Goal: Task Accomplishment & Management: Manage account settings

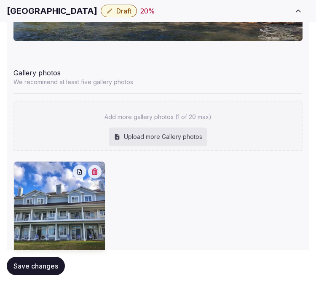
scroll to position [1081, 0]
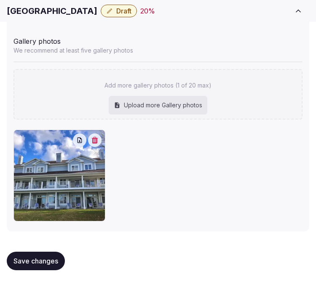
click at [272, 65] on div "Add more gallery photos (1 of 20 max) Upload more Gallery photos" at bounding box center [157, 90] width 289 height 58
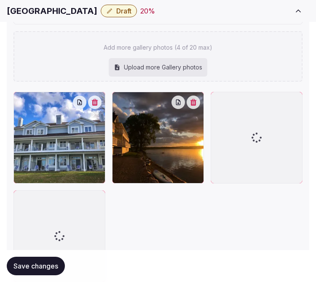
scroll to position [1261, 0]
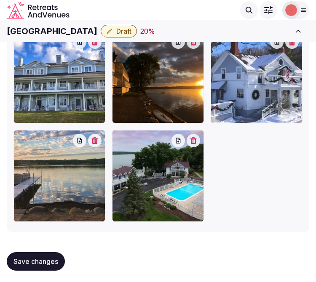
click at [200, 139] on button "button" at bounding box center [192, 140] width 13 height 13
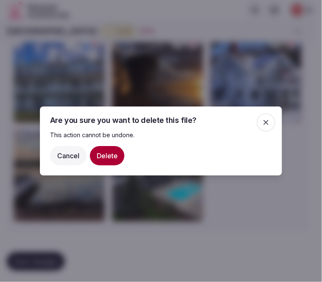
drag, startPoint x: 104, startPoint y: 151, endPoint x: 213, endPoint y: 101, distance: 120.2
click at [104, 151] on button "Delete" at bounding box center [107, 155] width 35 height 19
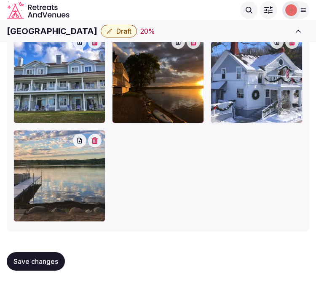
click at [56, 258] on span "Save changes" at bounding box center [35, 261] width 45 height 8
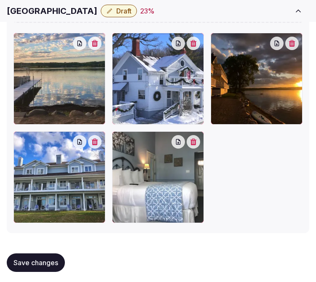
scroll to position [1282, 0]
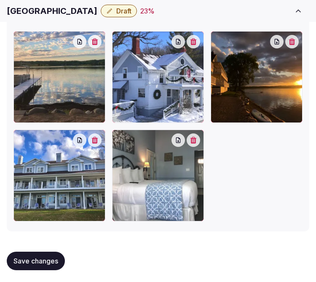
click at [100, 139] on button "button" at bounding box center [94, 139] width 13 height 13
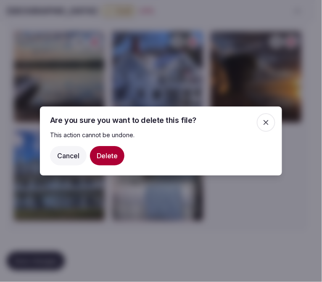
click at [115, 156] on button "Delete" at bounding box center [107, 155] width 35 height 19
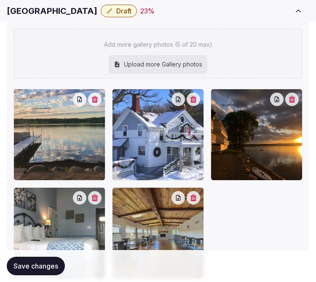
scroll to position [1277, 0]
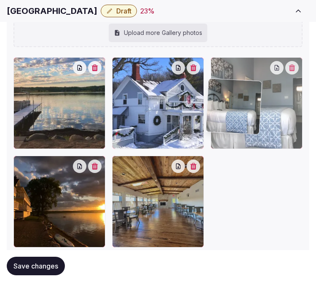
drag, startPoint x: 19, startPoint y: 162, endPoint x: 213, endPoint y: 87, distance: 207.2
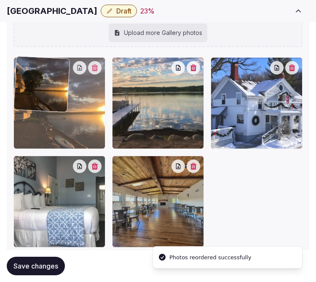
drag, startPoint x: 24, startPoint y: 162, endPoint x: 47, endPoint y: 77, distance: 88.5
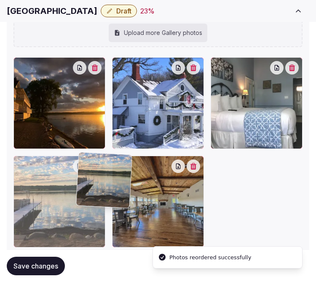
drag, startPoint x: 115, startPoint y: 66, endPoint x: 79, endPoint y: 160, distance: 101.0
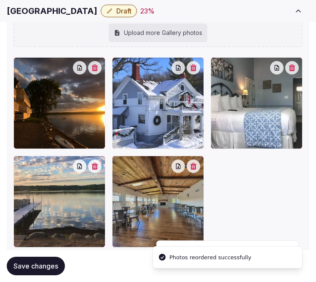
drag, startPoint x: 48, startPoint y: 268, endPoint x: 49, endPoint y: 260, distance: 8.0
click at [48, 267] on span "Save changes" at bounding box center [35, 266] width 45 height 8
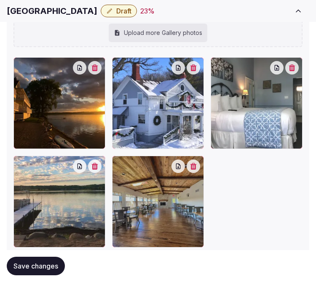
click at [48, 259] on button "Save changes" at bounding box center [36, 266] width 58 height 19
click at [43, 268] on span "Save changes" at bounding box center [35, 266] width 45 height 8
click at [49, 265] on span "Save changes" at bounding box center [35, 266] width 45 height 8
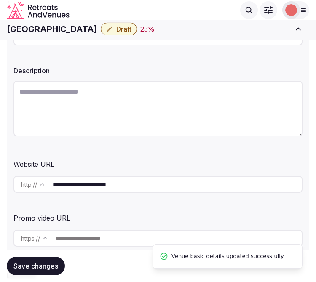
scroll to position [14, 0]
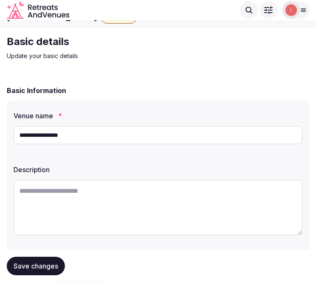
click at [228, 208] on textarea at bounding box center [157, 208] width 289 height 56
paste textarea "**********"
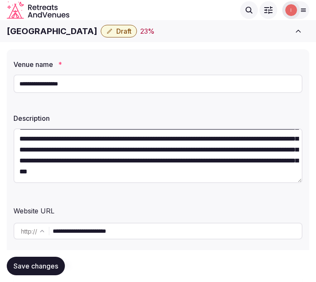
scroll to position [61, 0]
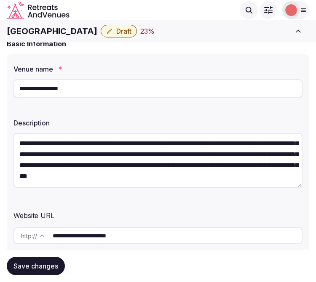
type textarea "**********"
click at [98, 84] on input "**********" at bounding box center [157, 88] width 289 height 19
click at [97, 84] on input "**********" at bounding box center [157, 88] width 289 height 19
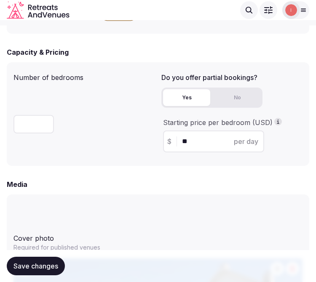
scroll to position [575, 0]
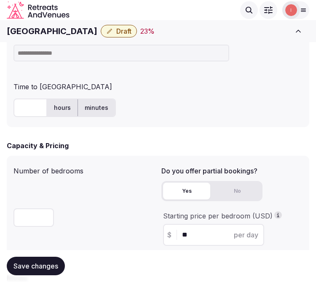
click at [132, 53] on input at bounding box center [121, 53] width 216 height 17
paste input "***"
type input "***"
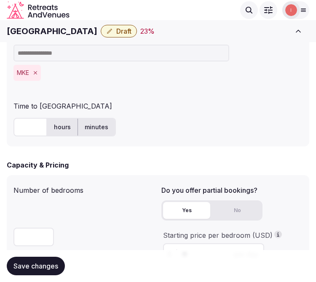
click at [27, 124] on input "text" at bounding box center [30, 127] width 34 height 19
type input "**"
click at [124, 210] on div "Number of bedrooms **" at bounding box center [83, 227] width 141 height 90
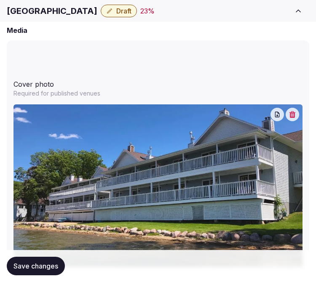
scroll to position [903, 0]
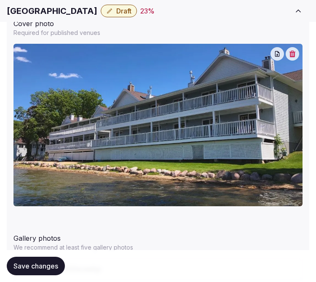
click at [33, 263] on span "Save changes" at bounding box center [35, 266] width 45 height 8
click at [40, 264] on span "Save changes" at bounding box center [35, 266] width 45 height 8
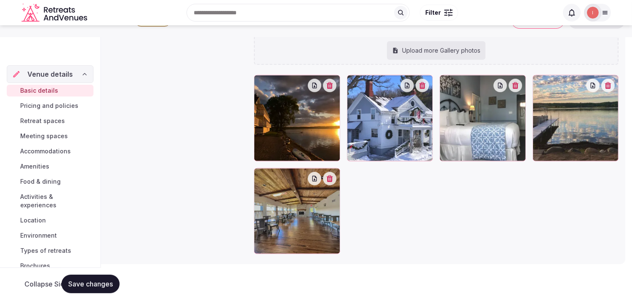
scroll to position [44, 0]
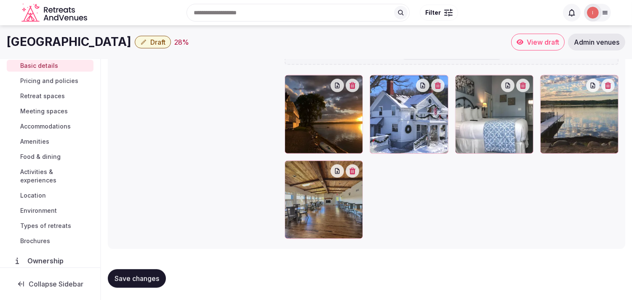
click at [70, 78] on span "Pricing and policies" at bounding box center [49, 81] width 58 height 8
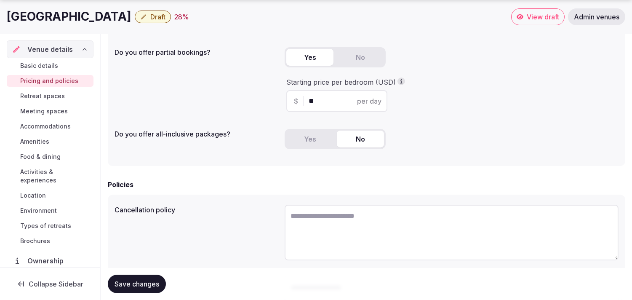
scroll to position [234, 0]
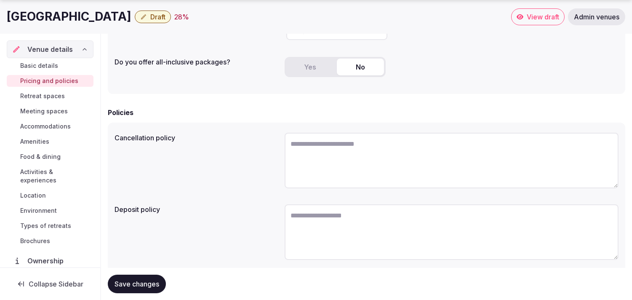
click at [58, 98] on span "Retreat spaces" at bounding box center [42, 96] width 45 height 8
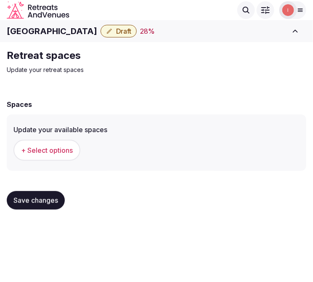
click at [34, 153] on span "+ Select options" at bounding box center [47, 150] width 52 height 9
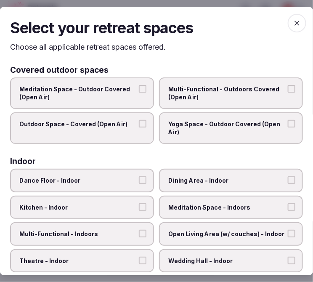
click at [135, 119] on label "Outdoor Space - Covered (Open Air)" at bounding box center [82, 128] width 144 height 32
click at [139, 120] on button "Outdoor Space - Covered (Open Air)" at bounding box center [143, 124] width 8 height 8
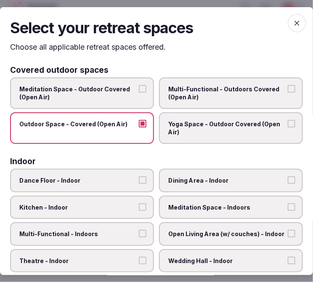
click at [190, 101] on label "Multi-Functional - Outdoors Covered (Open Air)" at bounding box center [231, 93] width 144 height 32
click at [288, 92] on button "Multi-Functional - Outdoors Covered (Open Air)" at bounding box center [292, 89] width 8 height 8
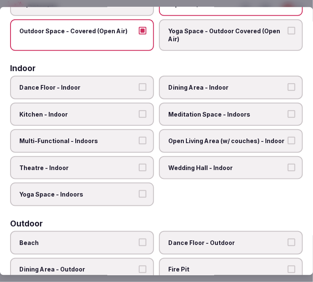
scroll to position [93, 0]
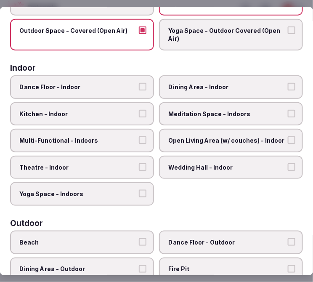
click at [199, 86] on span "Dining Area - Indoor" at bounding box center [226, 87] width 117 height 8
click at [288, 86] on button "Dining Area - Indoor" at bounding box center [292, 87] width 8 height 8
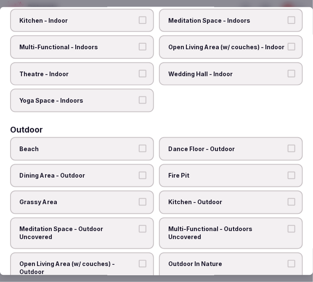
scroll to position [280, 0]
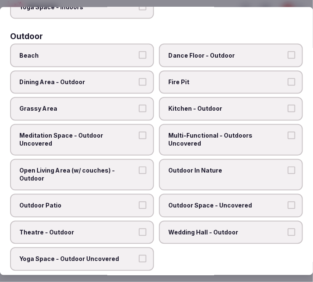
click at [128, 105] on span "Grassy Area" at bounding box center [77, 109] width 117 height 8
click at [139, 105] on button "Grassy Area" at bounding box center [143, 109] width 8 height 8
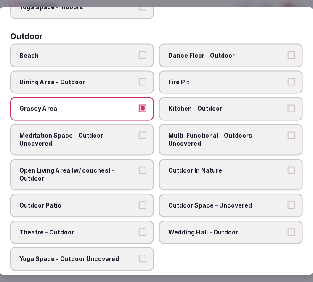
click at [196, 159] on label "Outdoor In Nature" at bounding box center [231, 175] width 144 height 32
click at [288, 167] on button "Outdoor In Nature" at bounding box center [292, 171] width 8 height 8
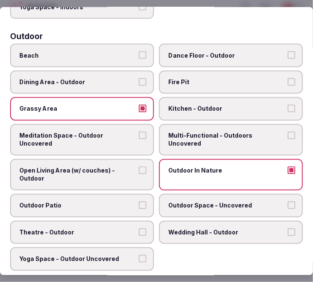
click at [128, 167] on span "Open Living Area (w/ couches) - Outdoor" at bounding box center [77, 175] width 117 height 16
click at [139, 167] on button "Open Living Area (w/ couches) - Outdoor" at bounding box center [143, 171] width 8 height 8
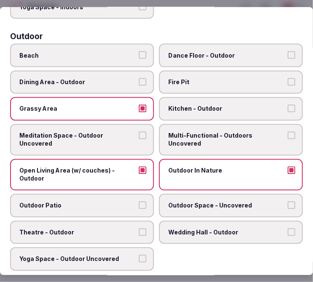
click at [139, 194] on label "Outdoor Patio" at bounding box center [82, 206] width 144 height 24
click at [139, 202] on button "Outdoor Patio" at bounding box center [143, 206] width 8 height 8
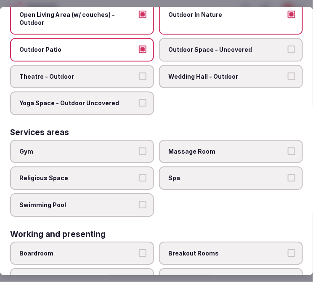
scroll to position [421, 0]
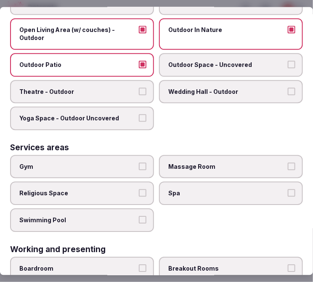
click at [232, 53] on label "Outdoor Space - Uncovered" at bounding box center [231, 65] width 144 height 24
click at [288, 61] on button "Outdoor Space - Uncovered" at bounding box center [292, 65] width 8 height 8
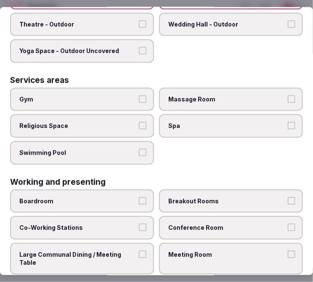
scroll to position [499, 0]
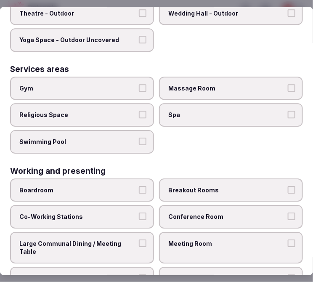
click at [142, 138] on button "Swimming Pool" at bounding box center [143, 142] width 8 height 8
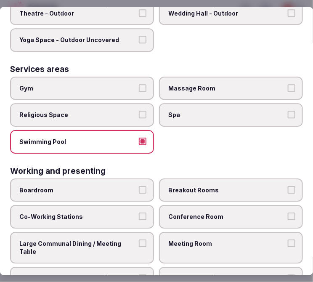
click at [220, 232] on label "Meeting Room" at bounding box center [231, 248] width 144 height 32
click at [288, 240] on button "Meeting Room" at bounding box center [292, 244] width 8 height 8
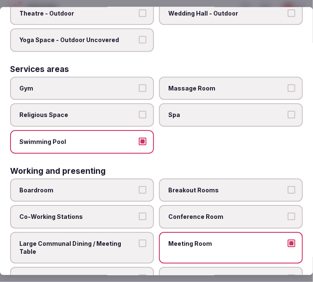
click at [216, 240] on span "Meeting Room" at bounding box center [226, 244] width 117 height 8
click at [288, 240] on button "Meeting Room" at bounding box center [292, 244] width 8 height 8
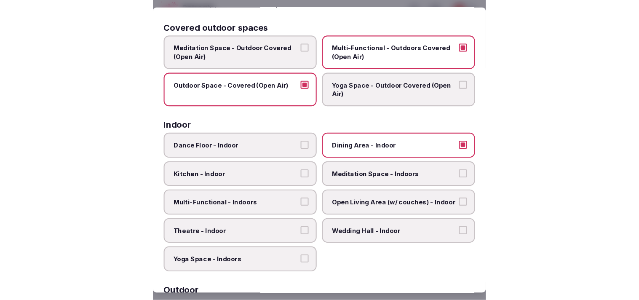
scroll to position [0, 0]
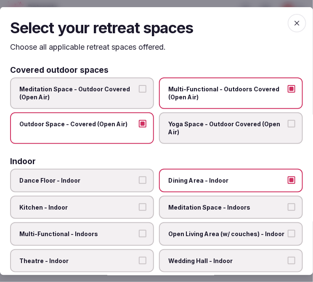
click at [288, 18] on span "button" at bounding box center [297, 23] width 19 height 19
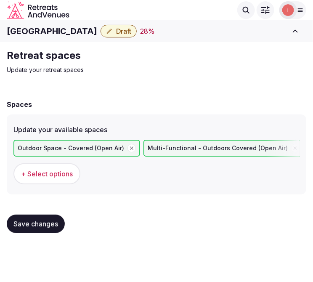
click at [18, 216] on button "Save changes" at bounding box center [36, 224] width 58 height 19
click at [44, 229] on button "Save changes" at bounding box center [36, 224] width 58 height 19
click at [47, 222] on span "Save changes" at bounding box center [35, 224] width 45 height 8
click at [58, 221] on span "Save changes" at bounding box center [35, 224] width 45 height 8
click at [47, 220] on span "Save changes" at bounding box center [35, 224] width 45 height 8
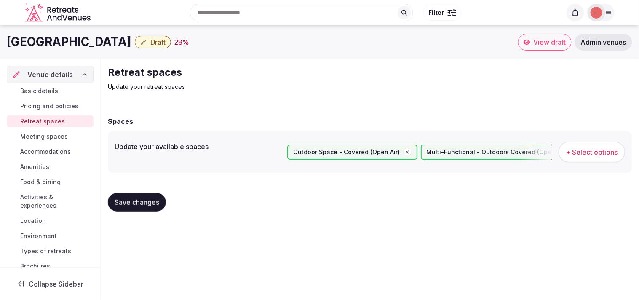
click at [31, 136] on span "Meeting spaces" at bounding box center [44, 136] width 48 height 8
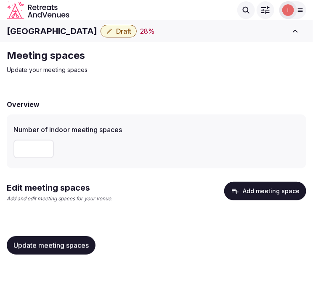
click at [258, 183] on button "Add meeting space" at bounding box center [265, 191] width 82 height 19
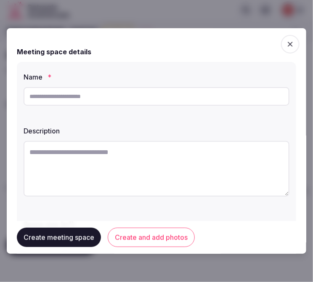
drag, startPoint x: 117, startPoint y: 109, endPoint x: 122, endPoint y: 100, distance: 10.9
click at [118, 107] on div "Name * Description Space size (m²) Environment Indoor Outdoor uncovered Outdoor…" at bounding box center [157, 207] width 280 height 290
click at [122, 100] on input "text" at bounding box center [157, 96] width 266 height 19
paste input "**********"
click at [75, 94] on input "**********" at bounding box center [157, 96] width 266 height 19
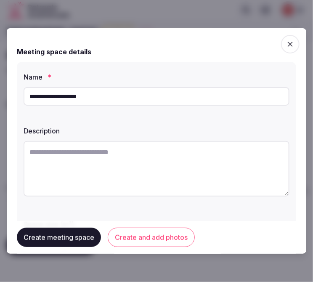
click at [75, 94] on input "**********" at bounding box center [157, 96] width 266 height 19
type input "**********"
click at [178, 173] on textarea at bounding box center [157, 169] width 266 height 56
paste textarea "**********"
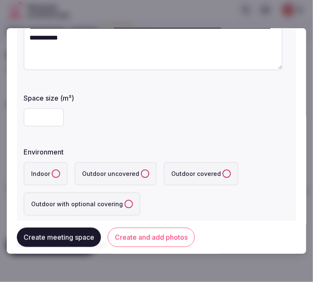
scroll to position [140, 0]
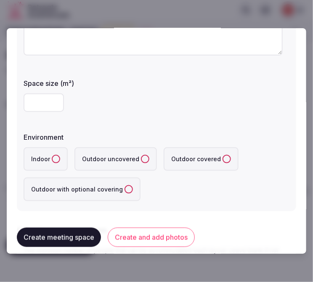
type textarea "**********"
click at [53, 104] on input "number" at bounding box center [44, 102] width 40 height 19
drag, startPoint x: 43, startPoint y: 97, endPoint x: 4, endPoint y: 93, distance: 38.5
click at [4, 93] on body "**********" at bounding box center [156, 141] width 313 height 282
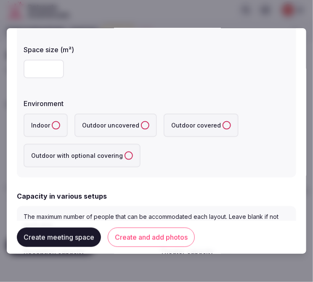
scroll to position [187, 0]
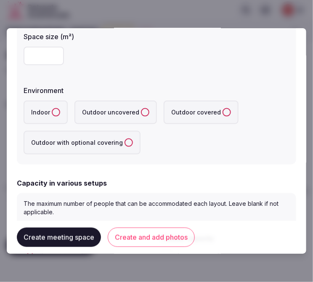
drag, startPoint x: 49, startPoint y: 60, endPoint x: 13, endPoint y: 54, distance: 37.1
click at [13, 54] on div "**********" at bounding box center [157, 141] width 300 height 226
type input "**"
click at [172, 133] on div "Indoor Outdoor uncovered Outdoor covered Outdoor with optional covering" at bounding box center [157, 128] width 266 height 54
click at [141, 108] on uncovered "Outdoor uncovered" at bounding box center [145, 112] width 8 height 8
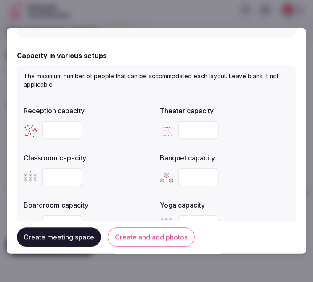
scroll to position [280, 0]
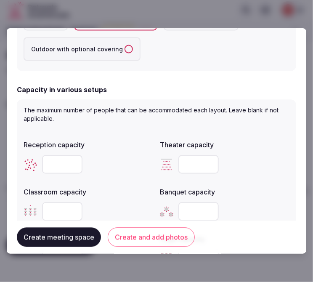
click at [58, 159] on input "number" at bounding box center [62, 164] width 40 height 19
type input "**"
click at [259, 169] on div at bounding box center [225, 164] width 130 height 19
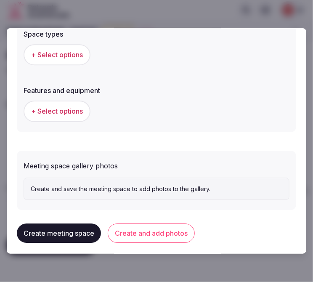
scroll to position [561, 0]
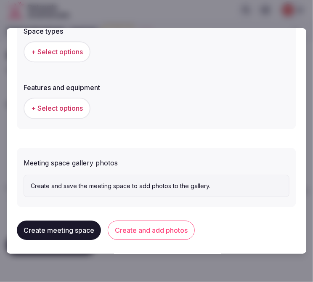
click at [36, 44] on button "+ Select options" at bounding box center [57, 51] width 67 height 21
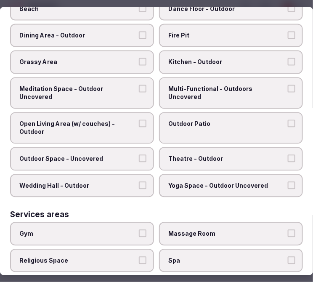
scroll to position [234, 0]
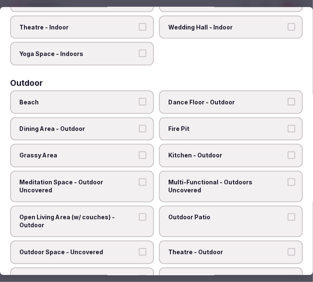
click at [220, 209] on label "Outdoor Patio" at bounding box center [231, 222] width 144 height 32
click at [288, 213] on button "Outdoor Patio" at bounding box center [292, 217] width 8 height 8
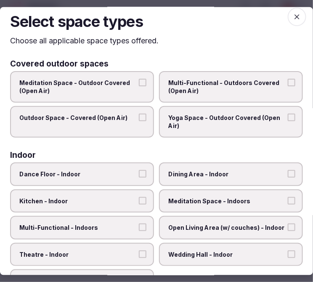
scroll to position [0, 0]
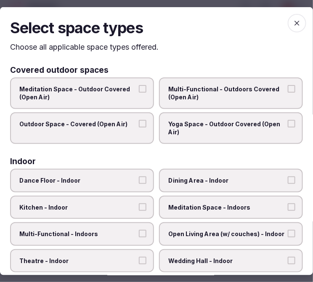
click at [293, 21] on icon "button" at bounding box center [297, 23] width 8 height 8
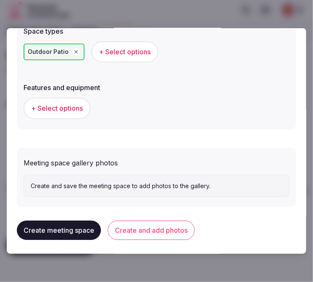
click at [72, 112] on button "+ Select options" at bounding box center [57, 108] width 67 height 21
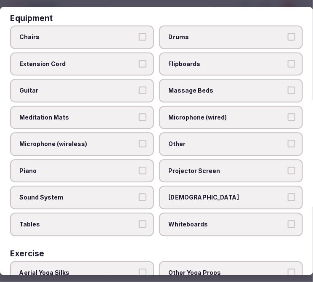
scroll to position [419, 0]
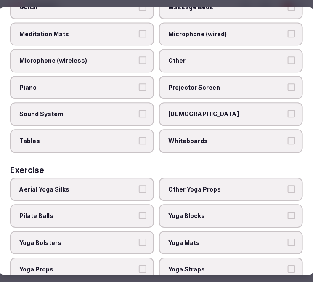
click at [288, 57] on button "Other" at bounding box center [292, 61] width 8 height 8
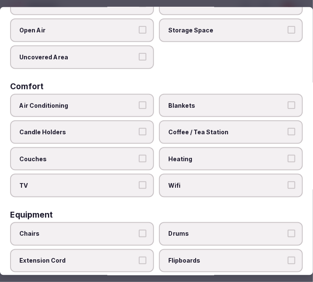
scroll to position [0, 0]
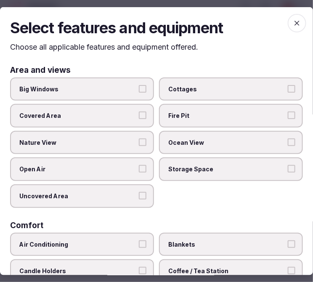
click at [293, 23] on icon "button" at bounding box center [297, 23] width 8 height 8
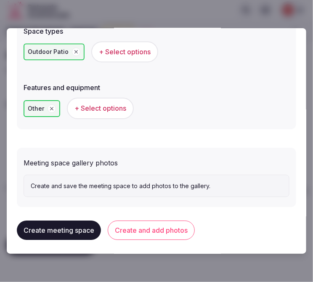
click at [166, 222] on button "Create and add photos" at bounding box center [151, 230] width 87 height 19
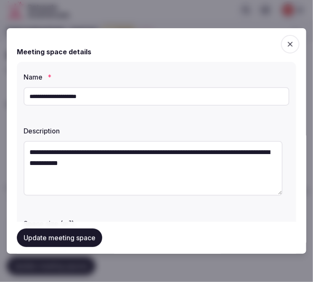
click at [250, 47] on div "Meeting space details" at bounding box center [157, 52] width 280 height 10
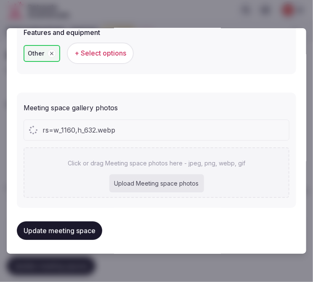
scroll to position [623, 0]
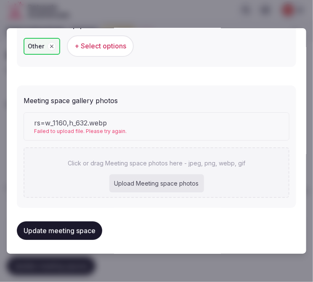
click at [120, 128] on span "Failed to upload file. Please try again." at bounding box center [80, 131] width 93 height 7
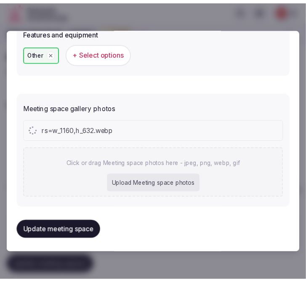
scroll to position [638, 0]
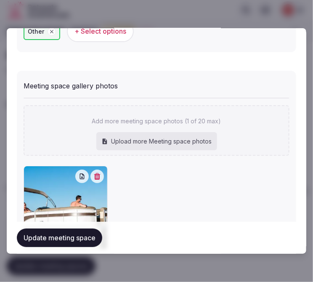
click at [58, 230] on button "Update meeting space" at bounding box center [59, 238] width 85 height 19
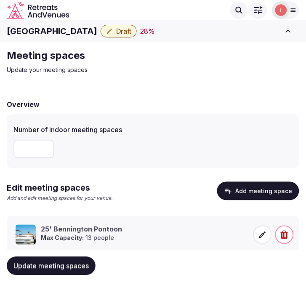
click at [75, 272] on button "Update meeting spaces" at bounding box center [51, 266] width 89 height 19
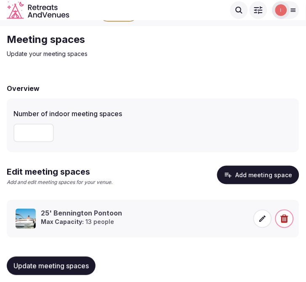
scroll to position [24, 0]
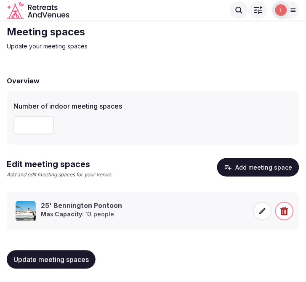
click at [58, 260] on span "Update meeting spaces" at bounding box center [50, 260] width 75 height 8
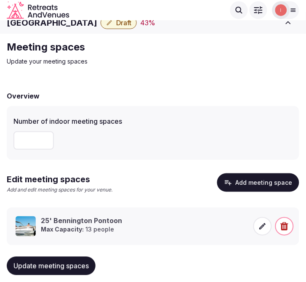
scroll to position [0, 0]
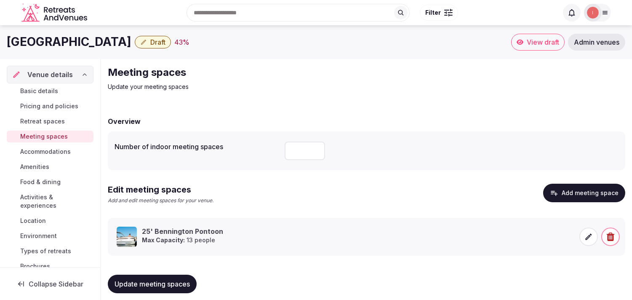
click at [37, 149] on span "Accommodations" at bounding box center [45, 151] width 51 height 8
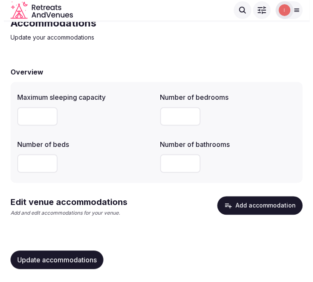
scroll to position [33, 0]
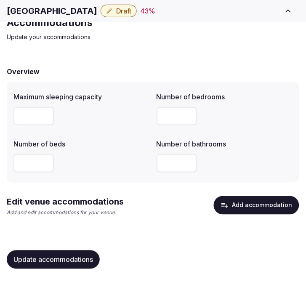
click at [229, 202] on icon "button" at bounding box center [225, 205] width 8 height 8
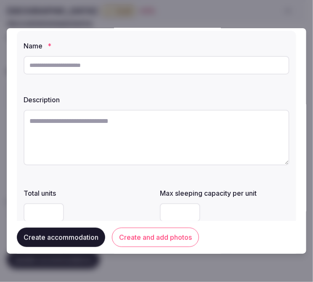
scroll to position [0, 0]
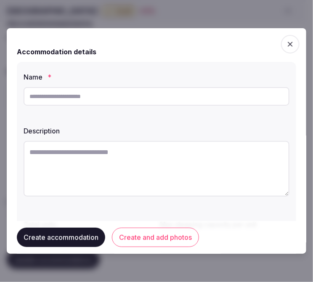
click at [162, 99] on input "text" at bounding box center [157, 96] width 266 height 19
paste input "**********"
type input "**********"
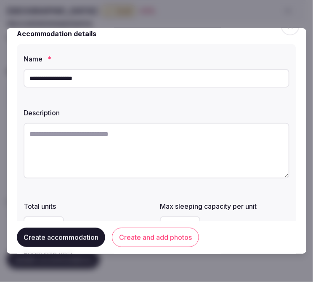
scroll to position [47, 0]
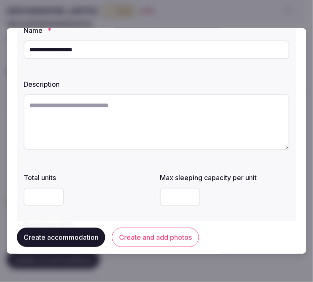
click at [176, 114] on textarea at bounding box center [157, 122] width 266 height 56
paste textarea "**********"
type textarea "**********"
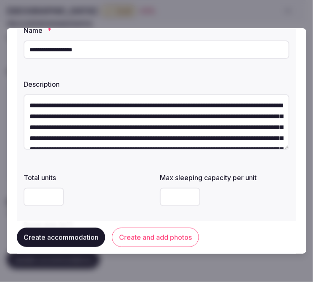
scroll to position [59, 0]
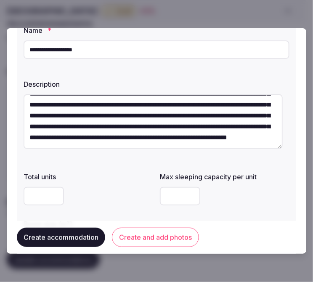
click at [70, 123] on textarea "**********" at bounding box center [153, 121] width 259 height 55
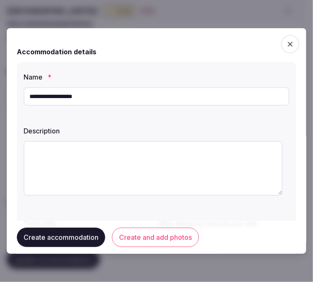
scroll to position [47, 0]
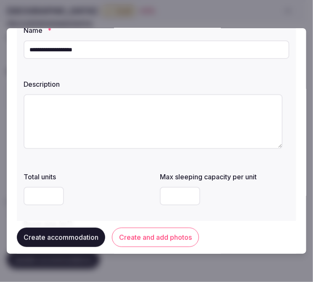
click at [82, 175] on label "Total units" at bounding box center [89, 176] width 130 height 7
click at [104, 139] on textarea at bounding box center [153, 121] width 259 height 55
paste textarea "**********"
click at [99, 138] on textarea "**********" at bounding box center [153, 121] width 259 height 55
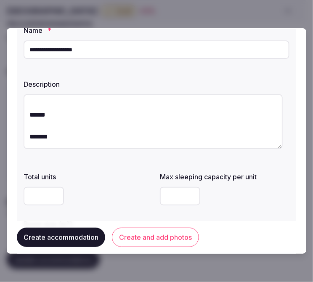
click at [99, 138] on textarea "**********" at bounding box center [153, 121] width 259 height 55
click at [99, 133] on textarea "**********" at bounding box center [153, 121] width 259 height 55
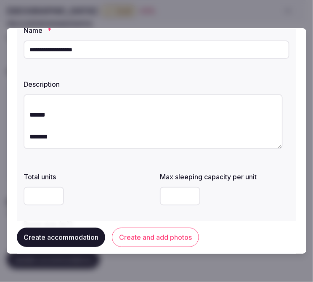
click at [99, 133] on textarea "**********" at bounding box center [153, 121] width 259 height 55
click at [139, 119] on textarea "**********" at bounding box center [153, 121] width 259 height 55
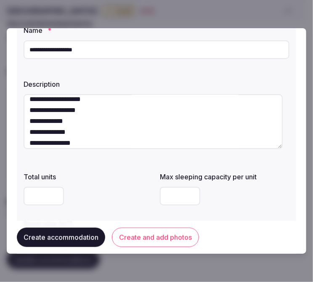
scroll to position [93, 0]
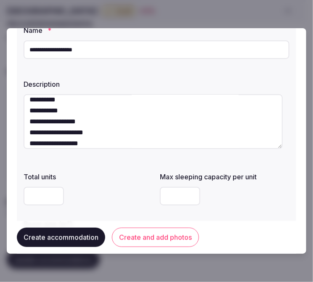
type textarea "**********"
click at [77, 243] on button "Create accommodation" at bounding box center [61, 237] width 88 height 19
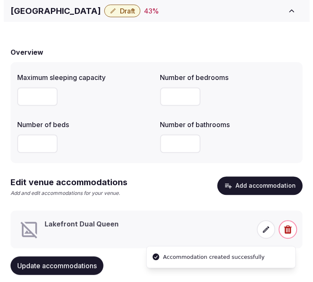
scroll to position [71, 0]
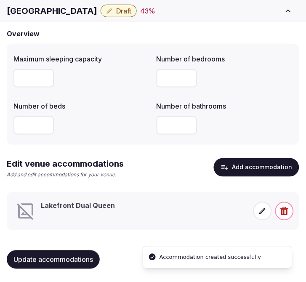
click at [263, 211] on icon at bounding box center [263, 211] width 6 height 6
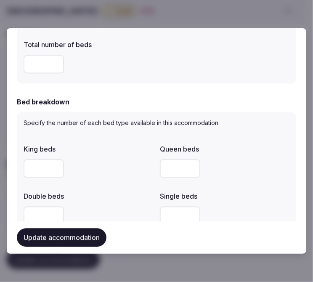
scroll to position [280, 0]
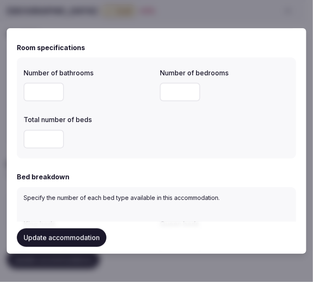
click at [250, 97] on div at bounding box center [225, 92] width 130 height 19
type input "*"
click at [44, 89] on input "number" at bounding box center [44, 92] width 40 height 19
type input "*"
click at [40, 140] on input "number" at bounding box center [44, 139] width 40 height 19
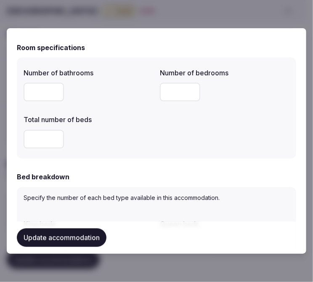
type input "*"
click at [106, 106] on div "Number of bathrooms * Number of bedrooms * Total number of beds *" at bounding box center [157, 108] width 266 height 88
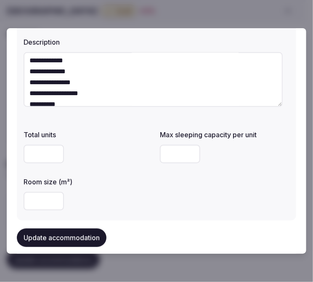
scroll to position [140, 0]
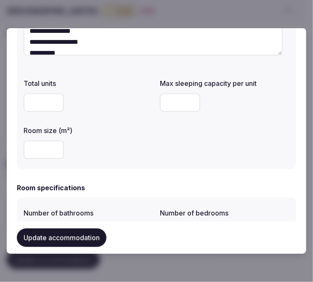
click at [176, 106] on input "number" at bounding box center [180, 102] width 40 height 19
click at [173, 136] on div "Total units Max sleeping capacity per unit * Room size (m²)" at bounding box center [157, 119] width 266 height 88
drag, startPoint x: 170, startPoint y: 104, endPoint x: 158, endPoint y: 102, distance: 12.4
click at [160, 102] on input "*" at bounding box center [180, 102] width 40 height 19
type input "*"
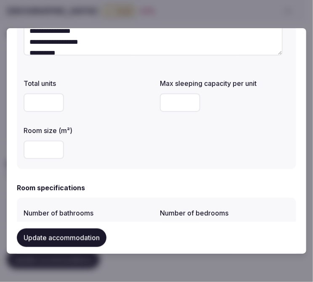
click at [129, 160] on div at bounding box center [89, 149] width 130 height 25
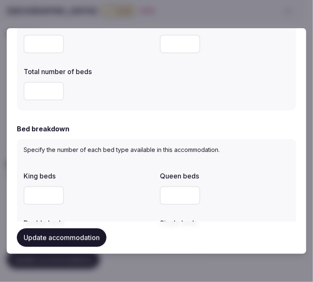
scroll to position [374, 0]
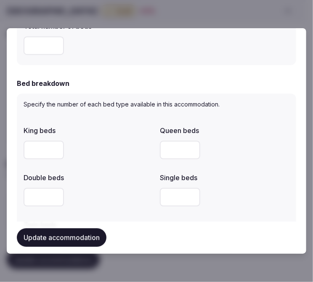
click at [43, 149] on input "number" at bounding box center [44, 150] width 40 height 19
click at [165, 149] on input "number" at bounding box center [180, 150] width 40 height 19
type input "*"
click at [150, 201] on div "King beds Queen beds * Double beds Single beds Twin beds" at bounding box center [157, 190] width 266 height 135
click at [115, 208] on div at bounding box center [89, 197] width 130 height 25
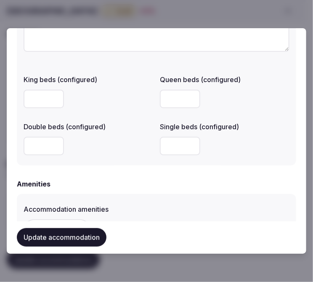
scroll to position [748, 0]
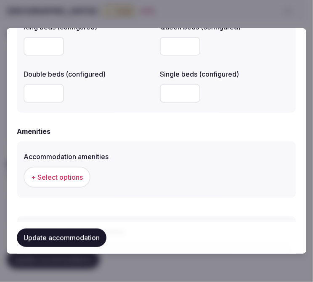
click at [53, 173] on span "+ Select options" at bounding box center [57, 177] width 52 height 9
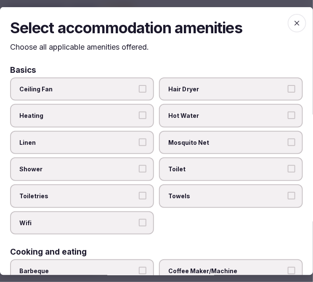
click at [99, 134] on label "Linen" at bounding box center [82, 143] width 144 height 24
click at [139, 138] on button "Linen" at bounding box center [143, 142] width 8 height 8
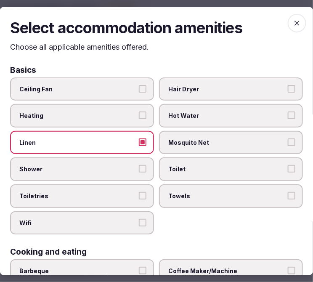
click at [126, 167] on span "Shower" at bounding box center [77, 169] width 117 height 8
click at [139, 167] on button "Shower" at bounding box center [143, 169] width 8 height 8
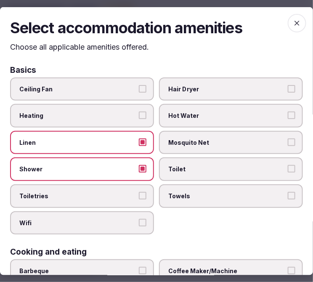
click at [139, 194] on button "Toiletries" at bounding box center [143, 196] width 8 height 8
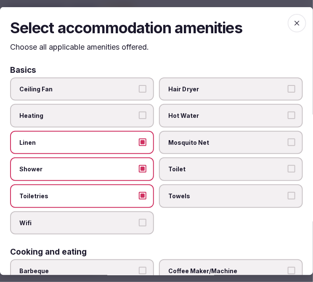
click at [143, 220] on button "Wifi" at bounding box center [143, 222] width 8 height 8
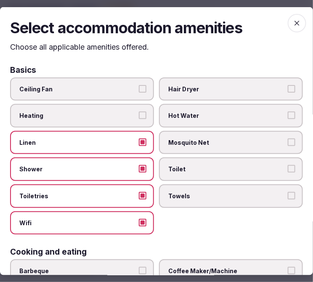
click at [204, 176] on label "Toilet" at bounding box center [231, 169] width 144 height 24
click at [288, 173] on button "Toilet" at bounding box center [292, 169] width 8 height 8
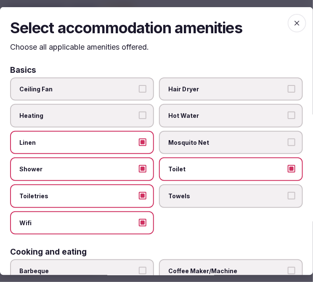
click at [246, 195] on span "Towels" at bounding box center [226, 196] width 117 height 8
click at [288, 195] on button "Towels" at bounding box center [292, 196] width 8 height 8
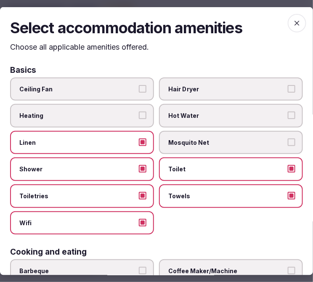
scroll to position [47, 0]
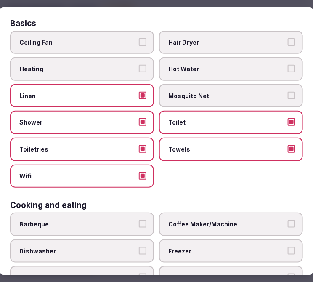
click at [230, 224] on label "Coffee Maker/Machine" at bounding box center [231, 225] width 144 height 24
click at [288, 224] on button "Coffee Maker/Machine" at bounding box center [292, 224] width 8 height 8
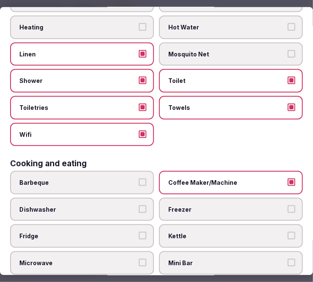
scroll to position [187, 0]
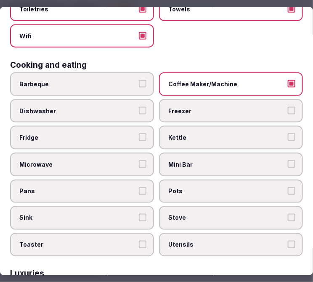
click at [263, 165] on label "Mini Bar" at bounding box center [231, 165] width 144 height 24
click at [288, 165] on button "Mini Bar" at bounding box center [292, 164] width 8 height 8
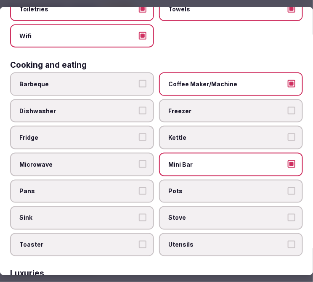
click at [91, 133] on span "Fridge" at bounding box center [77, 137] width 117 height 8
click at [139, 133] on button "Fridge" at bounding box center [143, 137] width 8 height 8
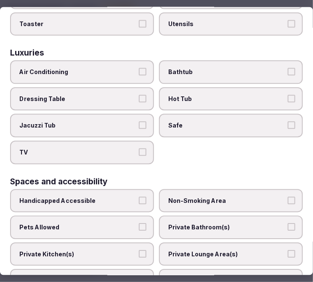
scroll to position [421, 0]
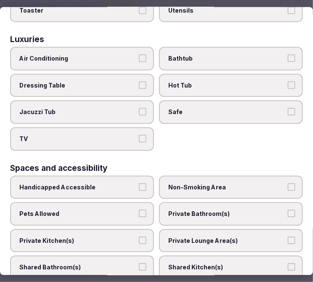
click at [91, 55] on span "Air Conditioning" at bounding box center [77, 59] width 117 height 8
click at [139, 55] on button "Air Conditioning" at bounding box center [143, 59] width 8 height 8
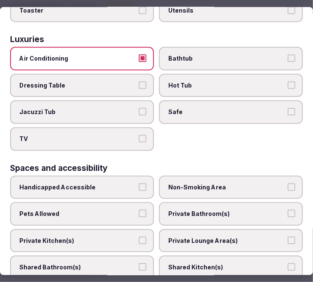
click at [257, 55] on span "Bathtub" at bounding box center [226, 59] width 117 height 8
click at [288, 55] on button "Bathtub" at bounding box center [292, 59] width 8 height 8
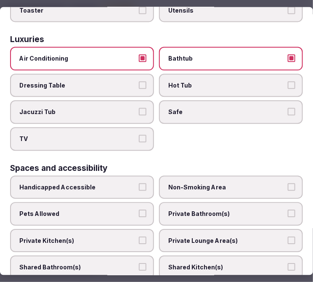
click at [185, 108] on span "Safe" at bounding box center [226, 112] width 117 height 8
click at [288, 108] on button "Safe" at bounding box center [292, 112] width 8 height 8
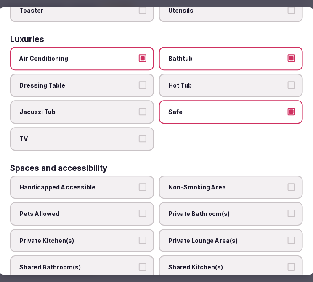
click at [128, 135] on span "TV" at bounding box center [77, 139] width 117 height 8
click at [139, 135] on button "TV" at bounding box center [143, 139] width 8 height 8
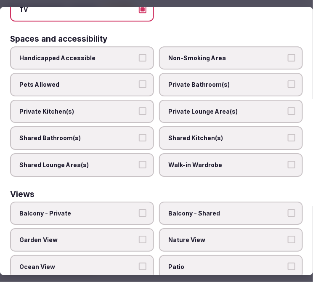
scroll to position [561, 0]
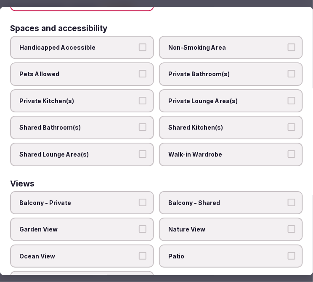
click at [213, 67] on label "Private Bathroom(s)" at bounding box center [231, 74] width 144 height 24
click at [288, 70] on button "Private Bathroom(s)" at bounding box center [292, 74] width 8 height 8
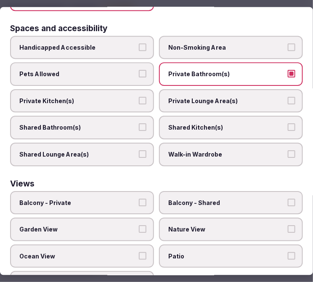
click at [213, 89] on label "Private Lounge Area(s)" at bounding box center [231, 101] width 144 height 24
click at [288, 97] on button "Private Lounge Area(s)" at bounding box center [292, 101] width 8 height 8
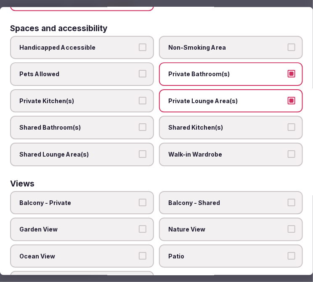
click at [110, 198] on span "Balcony - Private" at bounding box center [77, 202] width 117 height 8
click at [139, 198] on button "Balcony - Private" at bounding box center [143, 202] width 8 height 8
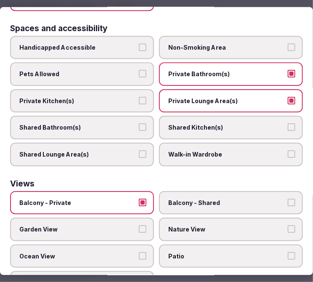
click at [194, 225] on span "Nature View" at bounding box center [226, 229] width 117 height 8
click at [288, 225] on button "Nature View" at bounding box center [292, 229] width 8 height 8
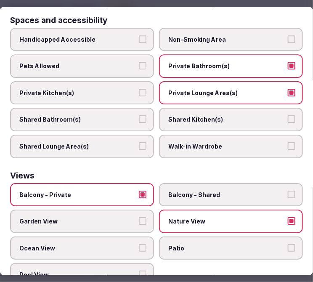
scroll to position [570, 0]
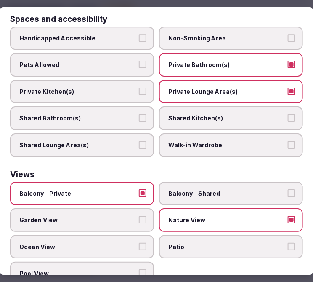
click at [144, 235] on label "Ocean View" at bounding box center [82, 247] width 144 height 24
click at [144, 243] on button "Ocean View" at bounding box center [143, 247] width 8 height 8
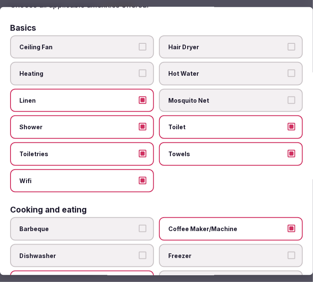
scroll to position [0, 0]
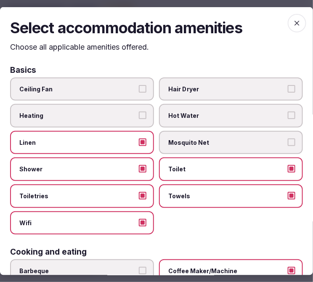
click at [296, 19] on span "button" at bounding box center [297, 23] width 19 height 19
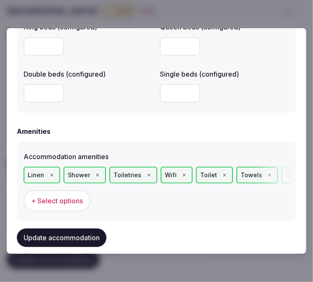
click at [83, 234] on button "Update accommodation" at bounding box center [62, 238] width 90 height 19
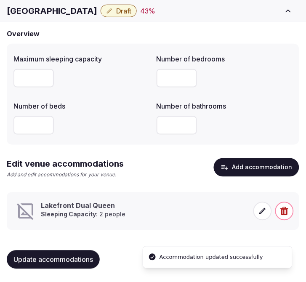
click at [257, 216] on span at bounding box center [262, 211] width 19 height 19
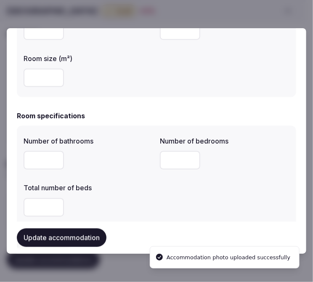
scroll to position [280, 0]
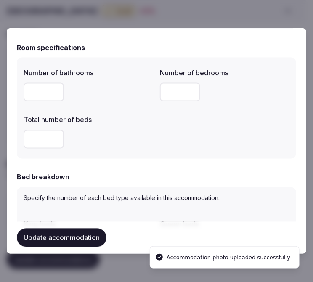
click at [68, 241] on button "Update accommodation" at bounding box center [62, 238] width 90 height 19
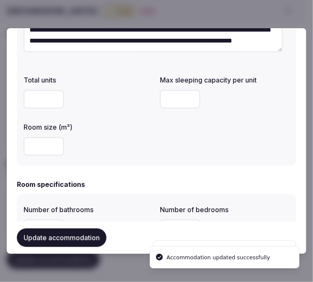
scroll to position [0, 0]
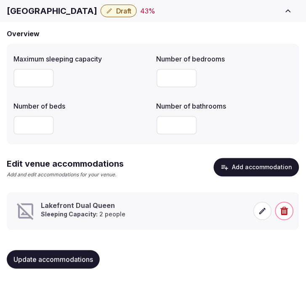
click at [264, 204] on span at bounding box center [262, 211] width 19 height 19
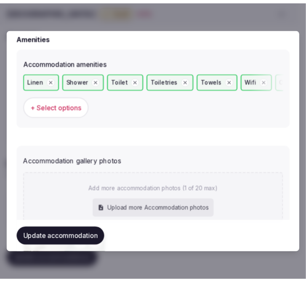
scroll to position [960, 0]
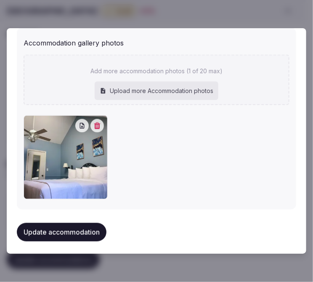
click at [70, 225] on button "Update accommodation" at bounding box center [62, 232] width 90 height 19
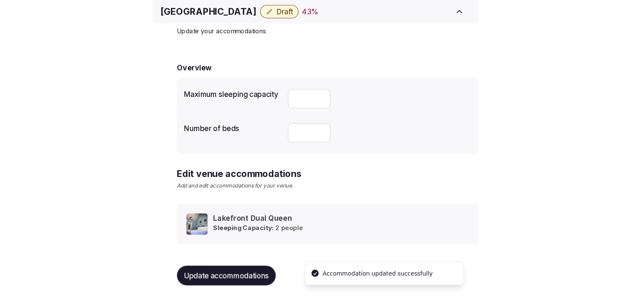
scroll to position [40, 0]
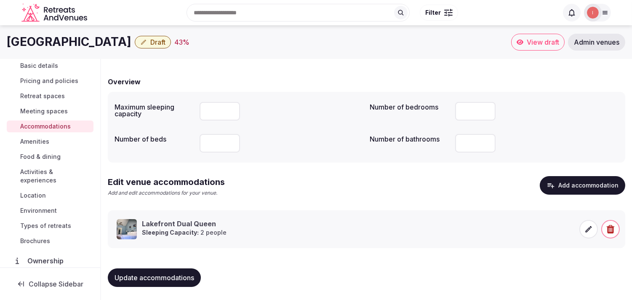
click at [34, 139] on span "Amenities" at bounding box center [34, 141] width 29 height 8
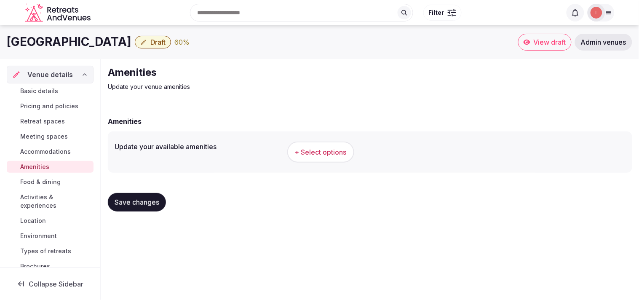
click at [322, 152] on button "+ Select options" at bounding box center [320, 151] width 67 height 21
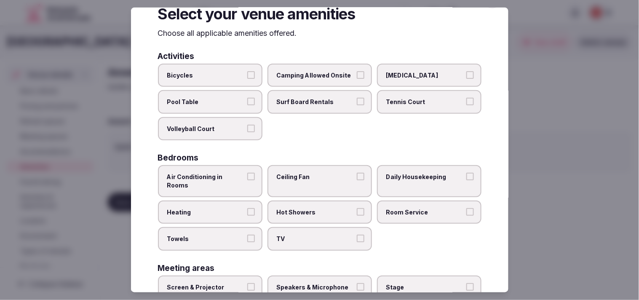
scroll to position [47, 0]
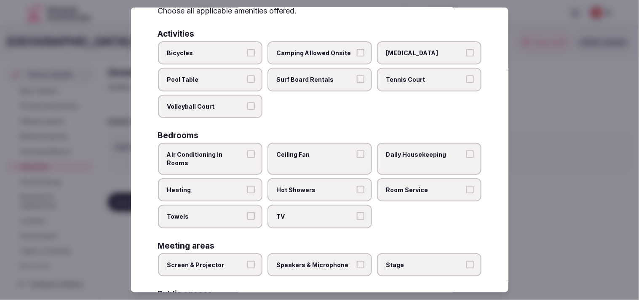
click at [256, 157] on label "Air Conditioning in Rooms" at bounding box center [210, 159] width 104 height 32
click at [255, 157] on button "Air Conditioning in Rooms" at bounding box center [251, 154] width 8 height 8
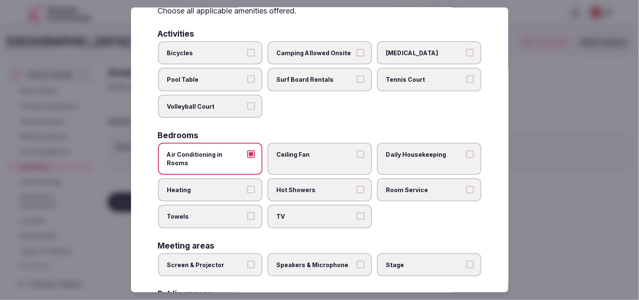
click at [232, 178] on label "Heating" at bounding box center [210, 190] width 104 height 24
click at [247, 185] on button "Heating" at bounding box center [251, 189] width 8 height 8
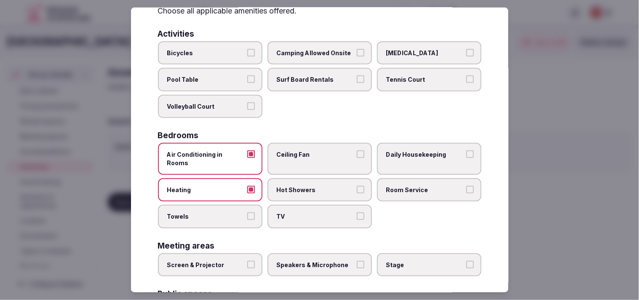
click at [242, 178] on label "Heating" at bounding box center [210, 190] width 104 height 24
click at [247, 185] on button "Heating" at bounding box center [251, 189] width 8 height 8
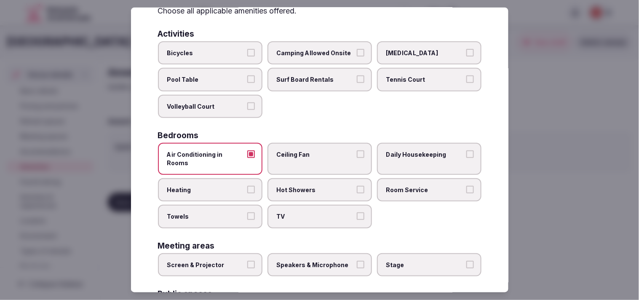
click at [306, 154] on span "Ceiling Fan" at bounding box center [315, 154] width 77 height 8
click at [322, 154] on button "Ceiling Fan" at bounding box center [361, 154] width 8 height 8
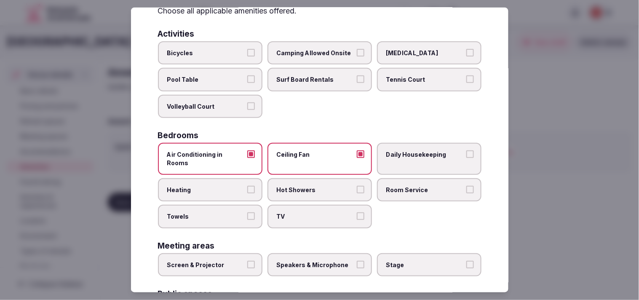
click at [322, 209] on label "TV" at bounding box center [319, 217] width 104 height 24
click at [322, 212] on button "TV" at bounding box center [361, 216] width 8 height 8
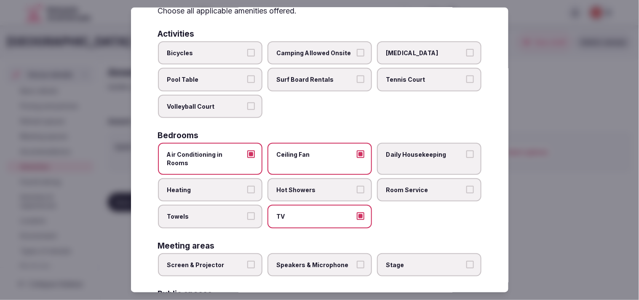
click at [322, 146] on label "Daily Housekeeping" at bounding box center [429, 159] width 104 height 32
click at [322, 150] on button "Daily Housekeeping" at bounding box center [470, 154] width 8 height 8
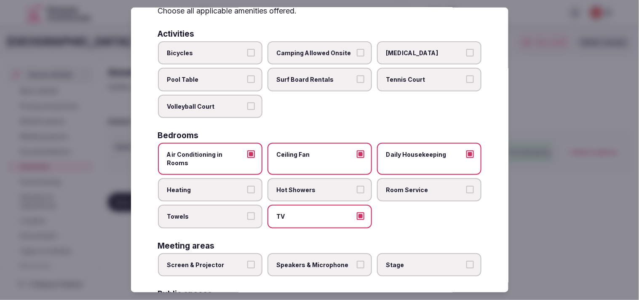
click at [322, 178] on label "Room Service" at bounding box center [429, 190] width 104 height 24
click at [322, 185] on button "Room Service" at bounding box center [470, 189] width 8 height 8
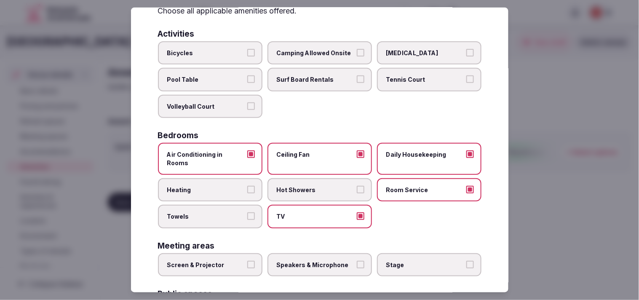
click at [258, 210] on label "Towels" at bounding box center [210, 217] width 104 height 24
click at [255, 212] on button "Towels" at bounding box center [251, 216] width 8 height 8
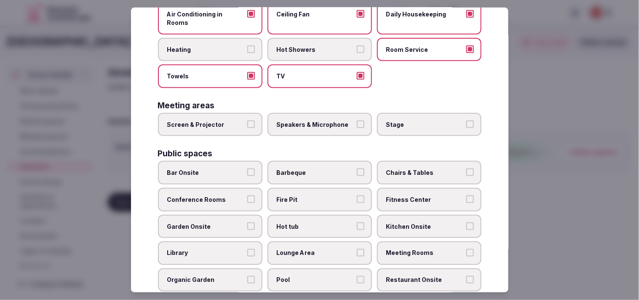
scroll to position [280, 0]
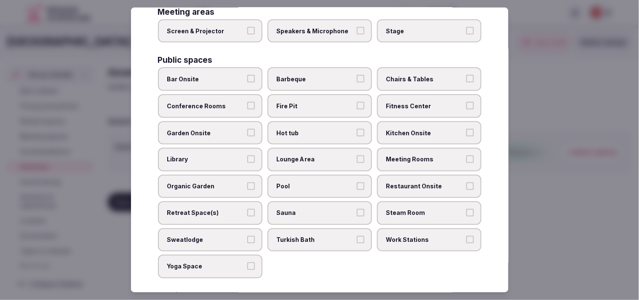
click at [322, 75] on span "Chairs & Tables" at bounding box center [424, 79] width 77 height 8
click at [322, 75] on button "Chairs & Tables" at bounding box center [470, 79] width 8 height 8
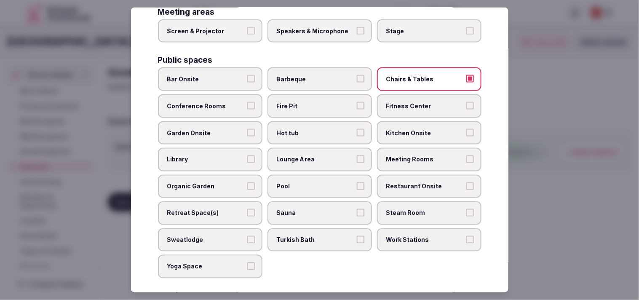
click at [322, 155] on button "Lounge Area" at bounding box center [361, 159] width 8 height 8
click at [288, 182] on span "Pool" at bounding box center [315, 186] width 77 height 8
click at [322, 182] on button "Pool" at bounding box center [361, 186] width 8 height 8
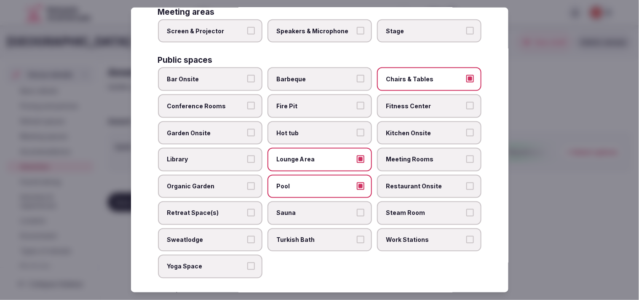
click at [322, 175] on label "Restaurant Onsite" at bounding box center [429, 187] width 104 height 24
click at [322, 182] on button "Restaurant Onsite" at bounding box center [470, 186] width 8 height 8
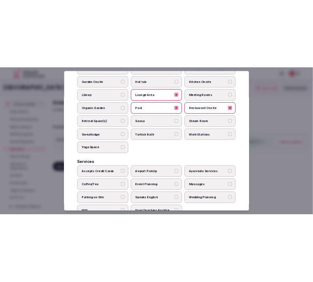
scroll to position [392, 0]
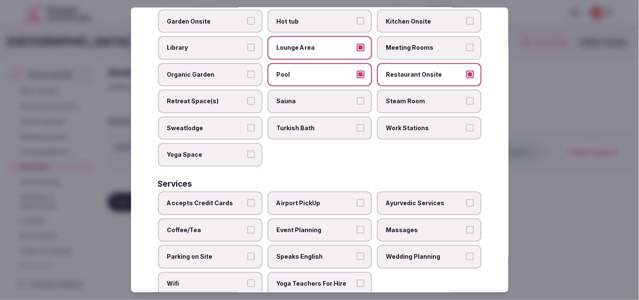
click at [249, 226] on button "Coffee/Tea" at bounding box center [251, 230] width 8 height 8
click at [308, 253] on span "Speaks English" at bounding box center [315, 257] width 77 height 8
click at [322, 253] on button "Speaks English" at bounding box center [361, 257] width 8 height 8
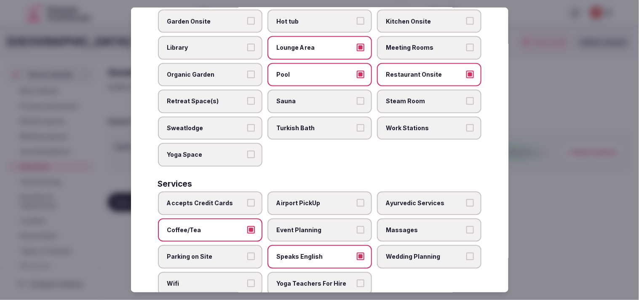
click at [204, 272] on div "Wifi" at bounding box center [210, 284] width 104 height 24
click at [221, 253] on span "Parking on Site" at bounding box center [205, 257] width 77 height 8
click at [247, 253] on button "Parking on Site" at bounding box center [251, 257] width 8 height 8
click at [233, 272] on label "Wifi" at bounding box center [210, 284] width 104 height 24
click at [247, 280] on button "Wifi" at bounding box center [251, 284] width 8 height 8
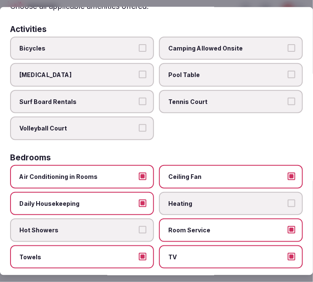
scroll to position [0, 0]
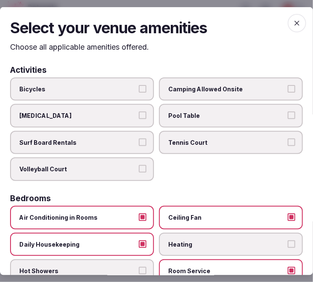
click at [293, 25] on icon "button" at bounding box center [297, 23] width 8 height 8
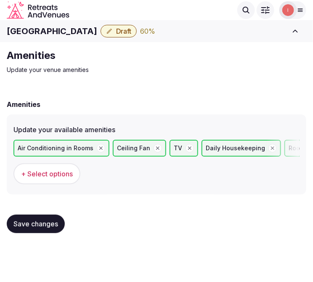
click at [56, 217] on button "Save changes" at bounding box center [36, 224] width 58 height 19
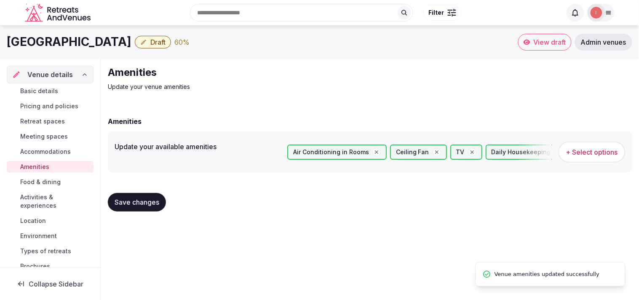
click at [48, 184] on span "Food & dining" at bounding box center [40, 182] width 40 height 8
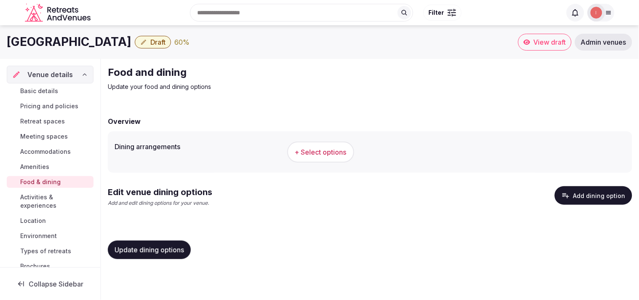
click at [305, 149] on span "+ Select options" at bounding box center [321, 151] width 52 height 9
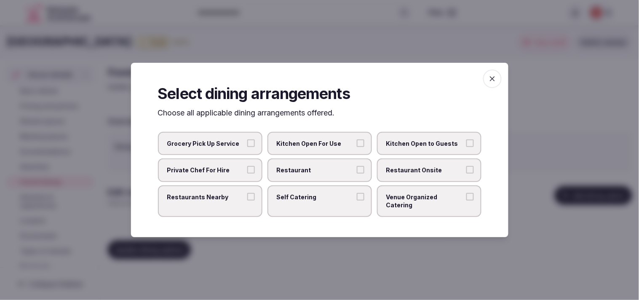
click at [301, 167] on label "Restaurant" at bounding box center [319, 170] width 104 height 24
click at [322, 167] on button "Restaurant" at bounding box center [361, 170] width 8 height 8
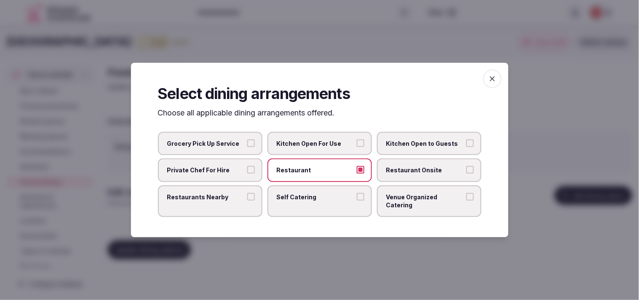
click at [322, 79] on icon "button" at bounding box center [492, 79] width 8 height 8
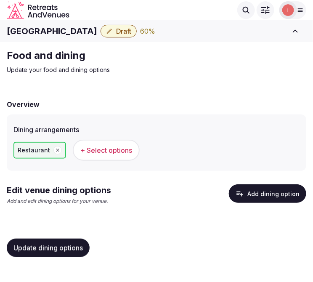
click at [95, 150] on span "+ Select options" at bounding box center [106, 150] width 52 height 9
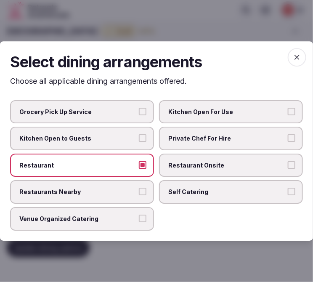
click at [207, 160] on label "Restaurant Onsite" at bounding box center [231, 166] width 144 height 24
click at [288, 161] on button "Restaurant Onsite" at bounding box center [292, 165] width 8 height 8
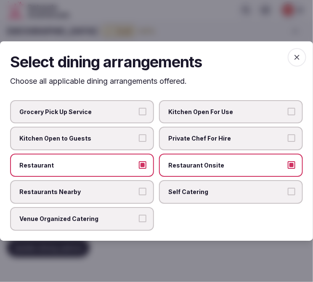
click at [301, 63] on span "button" at bounding box center [297, 57] width 19 height 19
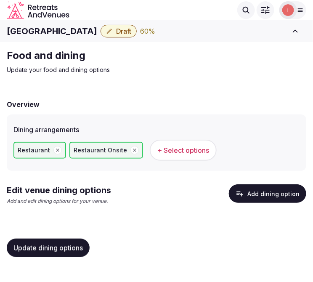
click at [260, 197] on button "Add dining option" at bounding box center [267, 193] width 77 height 19
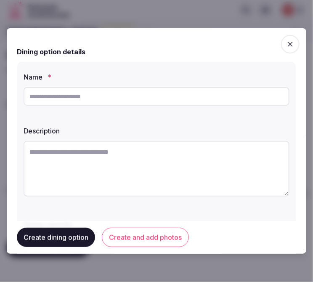
click at [260, 197] on textarea at bounding box center [157, 169] width 266 height 56
click at [192, 171] on textarea at bounding box center [157, 169] width 266 height 56
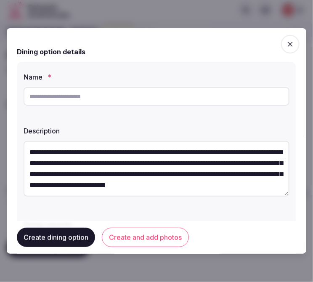
scroll to position [27, 0]
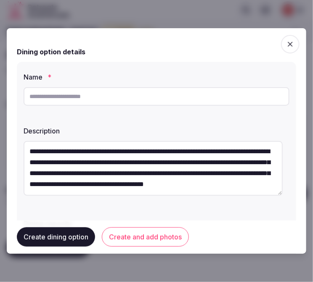
type textarea "**********"
paste input "**********"
click at [164, 90] on input "**********" at bounding box center [157, 96] width 266 height 19
type input "**********"
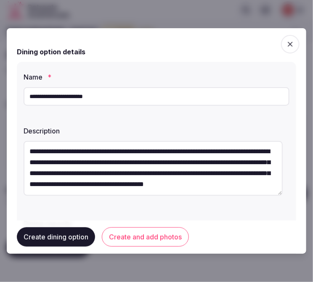
click at [154, 237] on button "Create and add photos" at bounding box center [145, 237] width 87 height 19
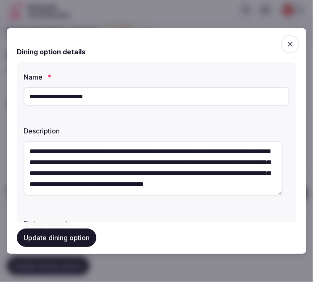
click at [72, 232] on button "Update dining option" at bounding box center [57, 238] width 80 height 19
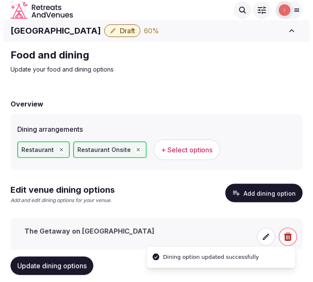
scroll to position [26, 0]
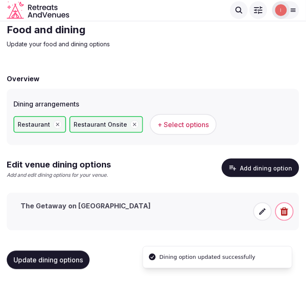
click at [91, 202] on h3 "The Getaway on [GEOGRAPHIC_DATA]" at bounding box center [86, 206] width 130 height 9
click at [261, 212] on icon at bounding box center [263, 212] width 6 height 6
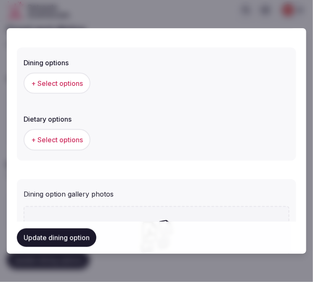
scroll to position [234, 0]
click at [65, 89] on button "+ Select options" at bounding box center [57, 82] width 67 height 21
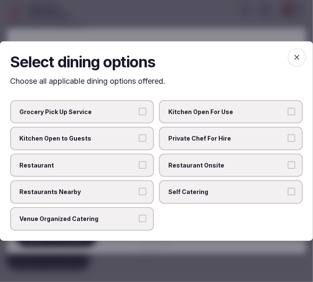
drag, startPoint x: 224, startPoint y: 163, endPoint x: 210, endPoint y: 160, distance: 13.8
click at [223, 163] on span "Restaurant Onsite" at bounding box center [226, 165] width 117 height 8
click at [288, 163] on button "Restaurant Onsite" at bounding box center [292, 165] width 8 height 8
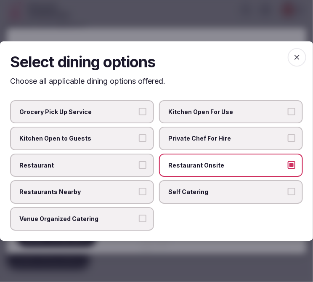
click at [128, 160] on label "Restaurant" at bounding box center [82, 166] width 144 height 24
click at [139, 161] on button "Restaurant" at bounding box center [143, 165] width 8 height 8
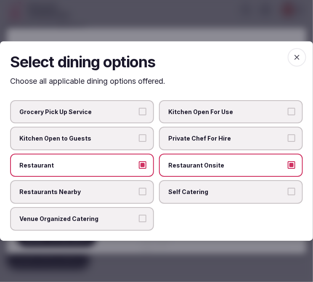
click at [301, 60] on icon "button" at bounding box center [297, 57] width 8 height 8
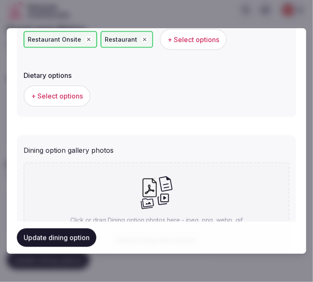
scroll to position [327, 0]
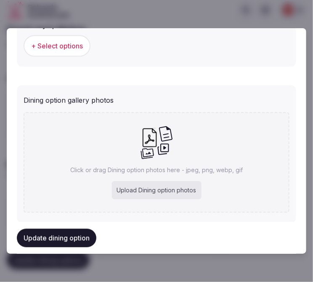
click at [85, 230] on button "Update dining option" at bounding box center [57, 238] width 80 height 19
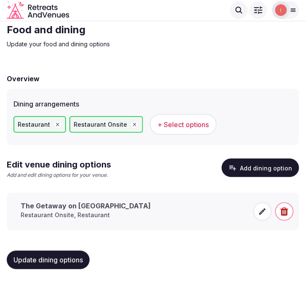
click at [266, 208] on icon at bounding box center [262, 212] width 8 height 8
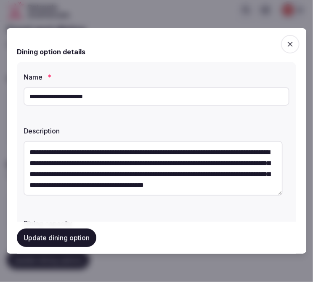
click at [35, 230] on button "Update dining option" at bounding box center [57, 238] width 80 height 19
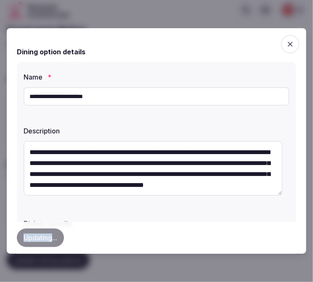
click at [35, 230] on div "Updating..." at bounding box center [157, 238] width 280 height 32
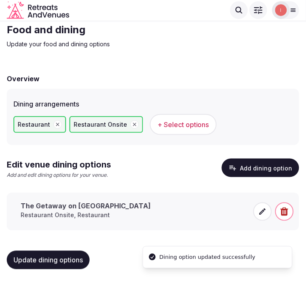
click at [262, 213] on icon at bounding box center [263, 212] width 6 height 6
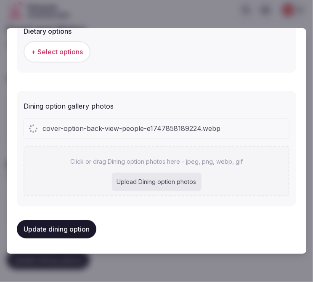
scroll to position [343, 0]
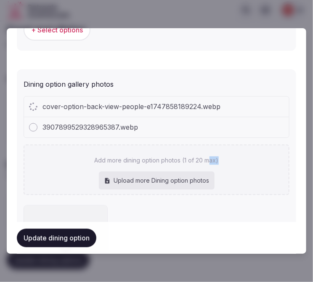
drag, startPoint x: 216, startPoint y: 146, endPoint x: 205, endPoint y: 136, distance: 14.6
click at [205, 136] on div "cover-option-back-view-people-e1747858189224.webp 3907899529328965387.webp Add …" at bounding box center [157, 145] width 266 height 99
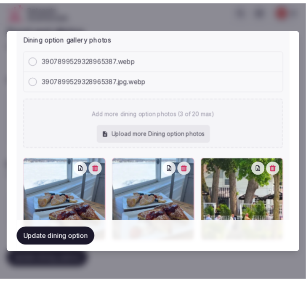
scroll to position [434, 0]
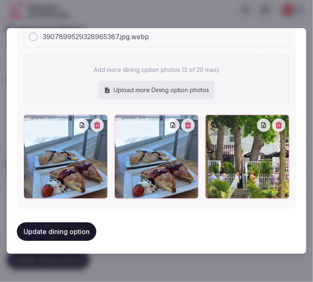
click at [183, 118] on button "button" at bounding box center [187, 124] width 13 height 13
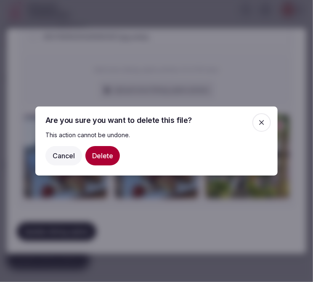
click at [112, 154] on button "Delete" at bounding box center [102, 155] width 35 height 19
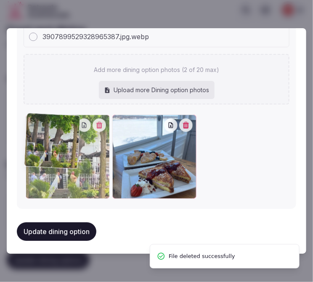
drag, startPoint x: 123, startPoint y: 123, endPoint x: 76, endPoint y: 123, distance: 46.7
click at [76, 123] on div at bounding box center [68, 157] width 84 height 84
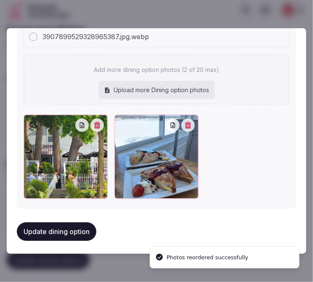
drag, startPoint x: 69, startPoint y: 246, endPoint x: 64, endPoint y: 238, distance: 8.9
click at [68, 243] on div "**********" at bounding box center [157, 141] width 300 height 226
click at [78, 201] on div "Dining option gallery photos 3907899529328965387.webp 3907899529328965387.jpg.w…" at bounding box center [157, 94] width 280 height 230
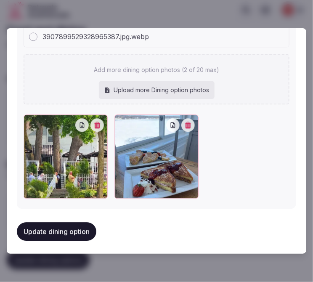
click at [70, 224] on button "Update dining option" at bounding box center [57, 231] width 80 height 19
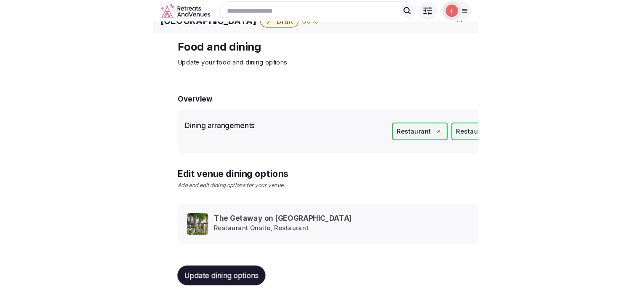
scroll to position [10, 0]
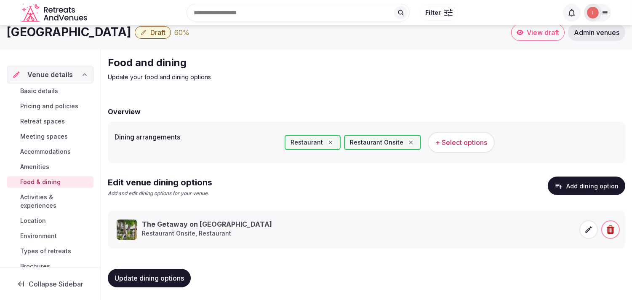
click at [40, 203] on span "Activities & experiences" at bounding box center [55, 201] width 70 height 17
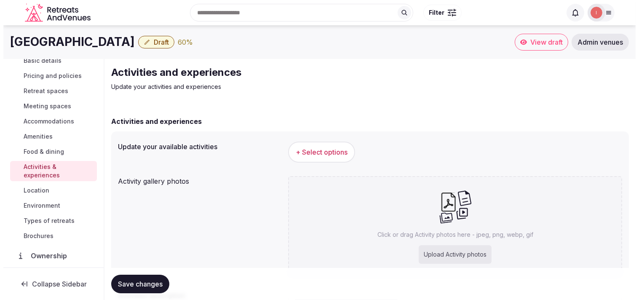
scroll to position [47, 0]
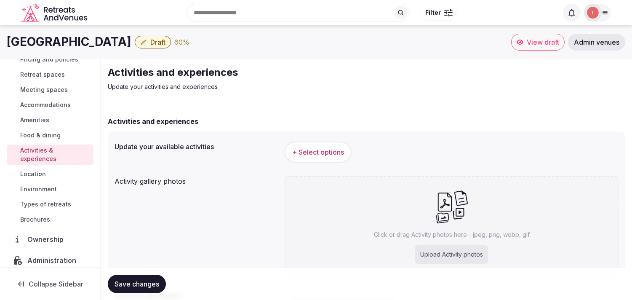
click at [322, 154] on span "+ Select options" at bounding box center [318, 151] width 52 height 9
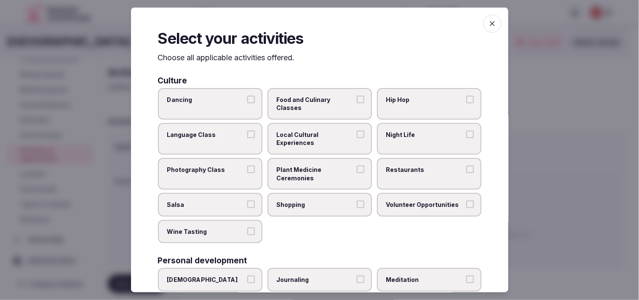
click at [322, 146] on label "Local Cultural Experiences" at bounding box center [319, 139] width 104 height 32
click at [322, 138] on button "Local Cultural Experiences" at bounding box center [361, 135] width 8 height 8
click at [322, 146] on label "Local Cultural Experiences" at bounding box center [319, 139] width 104 height 32
click at [322, 138] on button "Local Cultural Experiences" at bounding box center [361, 135] width 8 height 8
click at [322, 141] on span "Local Cultural Experiences" at bounding box center [315, 139] width 77 height 16
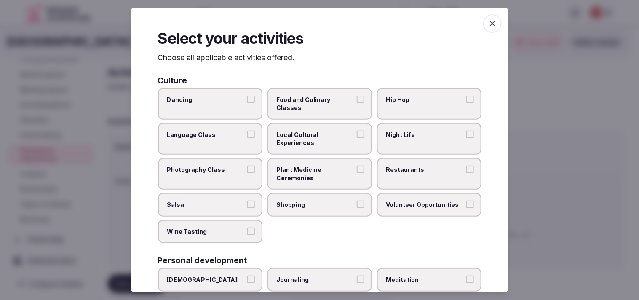
click at [322, 138] on button "Local Cultural Experiences" at bounding box center [361, 135] width 8 height 8
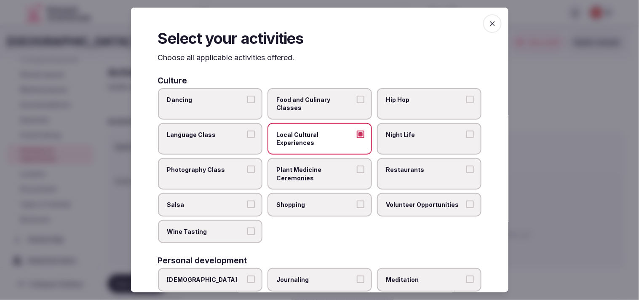
click at [322, 175] on label "Restaurants" at bounding box center [429, 174] width 104 height 32
click at [322, 173] on button "Restaurants" at bounding box center [470, 169] width 8 height 8
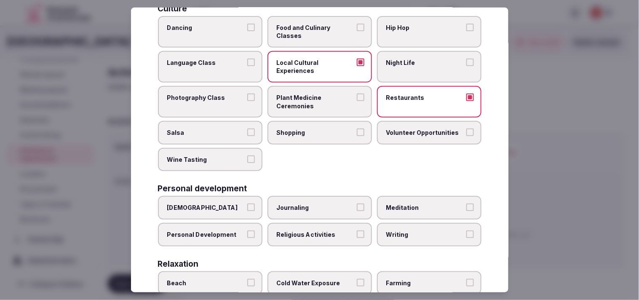
scroll to position [93, 0]
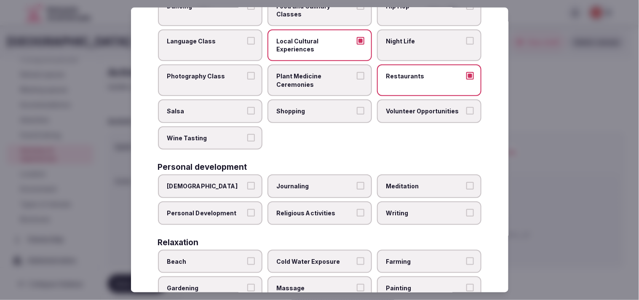
click at [318, 112] on span "Shopping" at bounding box center [315, 111] width 77 height 8
click at [322, 112] on button "Shopping" at bounding box center [361, 111] width 8 height 8
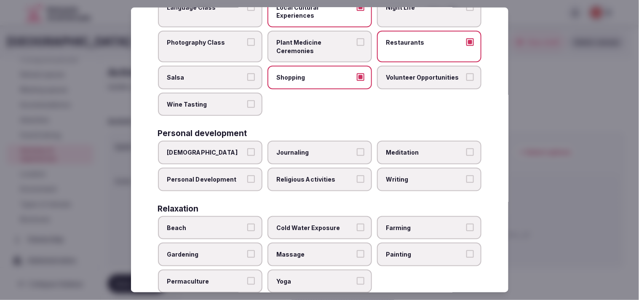
scroll to position [140, 0]
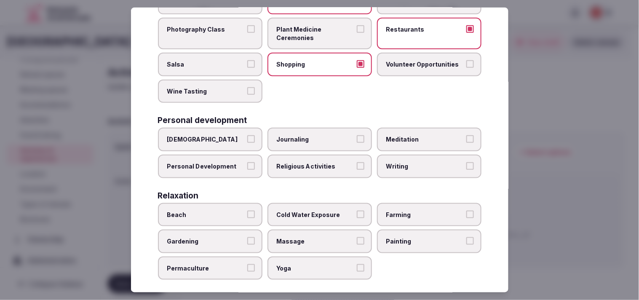
click at [304, 140] on label "Journaling" at bounding box center [319, 140] width 104 height 24
click at [322, 140] on button "Journaling" at bounding box center [361, 139] width 8 height 8
click at [239, 167] on label "Personal Development" at bounding box center [210, 166] width 104 height 24
click at [247, 167] on button "Personal Development" at bounding box center [251, 166] width 8 height 8
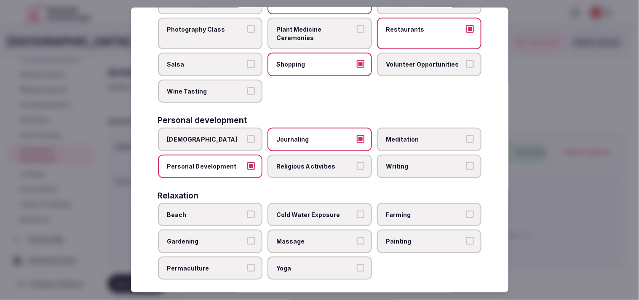
scroll to position [234, 0]
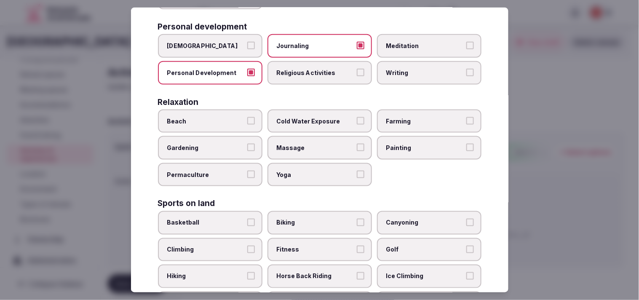
click at [322, 52] on label "Journaling" at bounding box center [319, 46] width 104 height 24
click at [322, 49] on button "Journaling" at bounding box center [361, 46] width 8 height 8
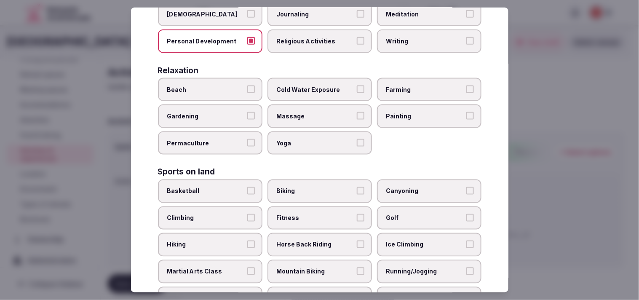
scroll to position [280, 0]
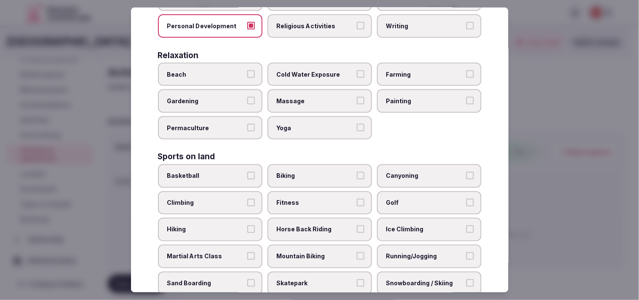
click at [322, 70] on span "Cold Water Exposure" at bounding box center [315, 74] width 77 height 8
click at [322, 70] on button "Cold Water Exposure" at bounding box center [361, 74] width 8 height 8
click at [322, 74] on label "Cold Water Exposure" at bounding box center [319, 74] width 104 height 24
click at [322, 74] on button "Cold Water Exposure" at bounding box center [361, 74] width 8 height 8
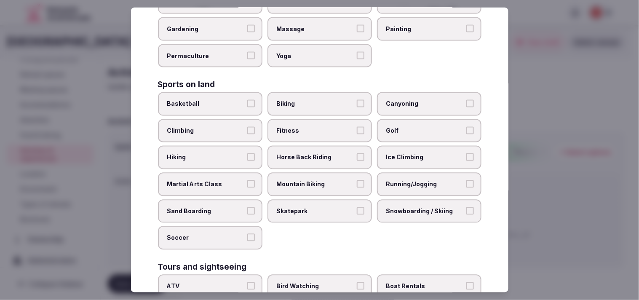
scroll to position [374, 0]
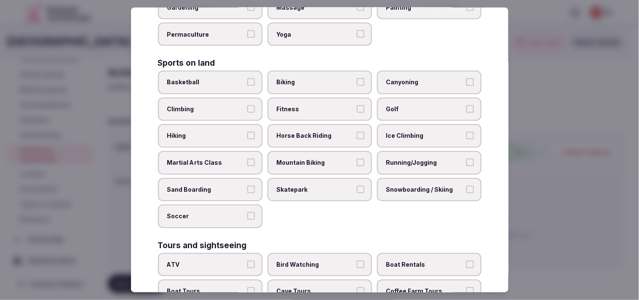
click at [299, 105] on span "Fitness" at bounding box center [315, 109] width 77 height 8
click at [322, 105] on button "Fitness" at bounding box center [361, 109] width 8 height 8
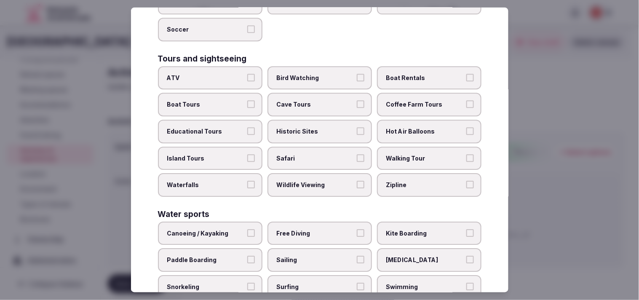
scroll to position [561, 0]
click at [248, 146] on label "Island Tours" at bounding box center [210, 158] width 104 height 24
click at [248, 153] on button "Island Tours" at bounding box center [251, 157] width 8 height 8
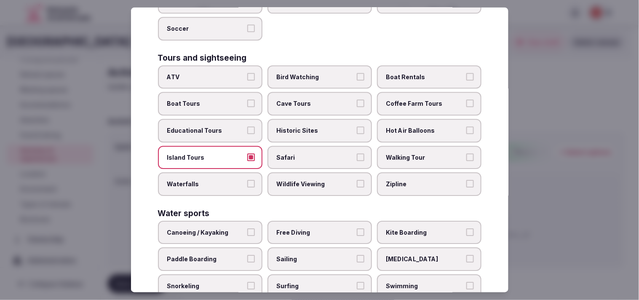
click at [322, 127] on span "Historic Sites" at bounding box center [315, 131] width 77 height 8
click at [322, 127] on button "Historic Sites" at bounding box center [361, 131] width 8 height 8
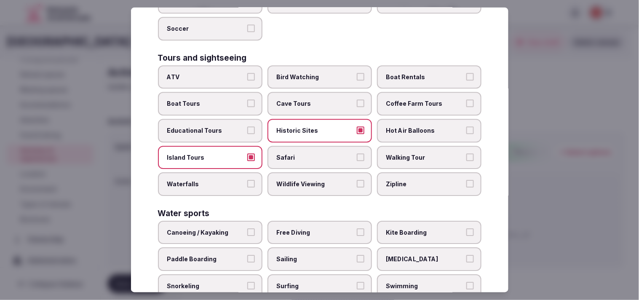
click at [322, 153] on span "Walking Tour" at bounding box center [424, 157] width 77 height 8
click at [322, 153] on button "Walking Tour" at bounding box center [470, 157] width 8 height 8
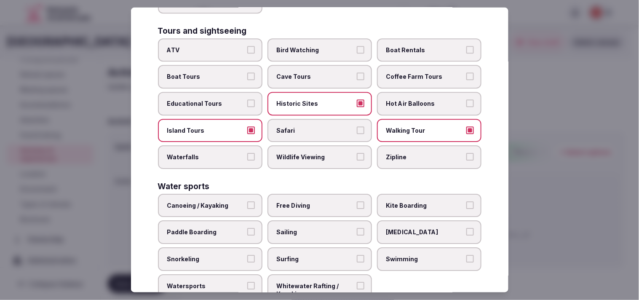
scroll to position [602, 0]
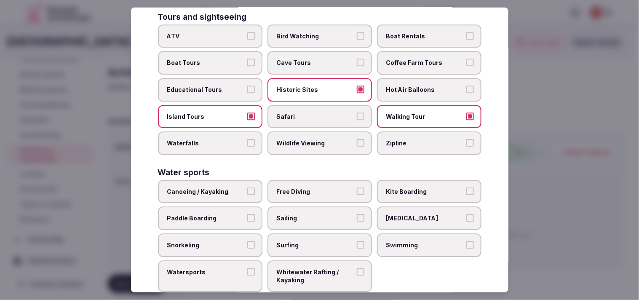
click at [322, 241] on span "Swimming" at bounding box center [424, 245] width 77 height 8
click at [322, 241] on button "Swimming" at bounding box center [470, 245] width 8 height 8
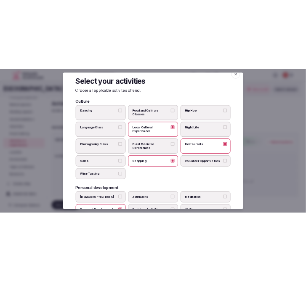
scroll to position [0, 0]
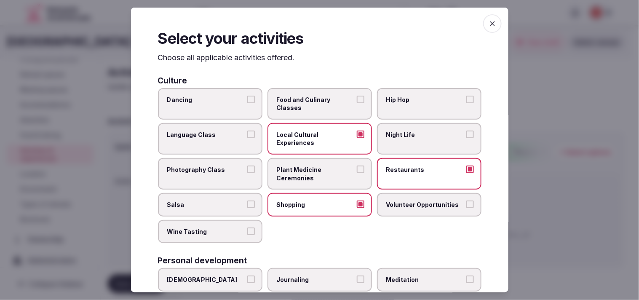
click at [322, 21] on span "button" at bounding box center [492, 23] width 19 height 19
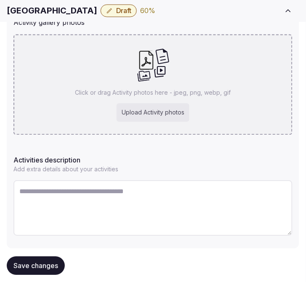
scroll to position [181, 0]
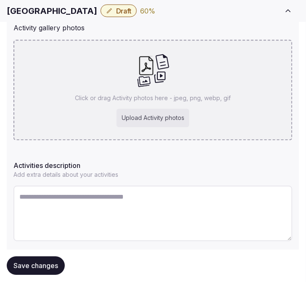
click at [132, 94] on p "Click or drag Activity photos here - jpeg, png, webp, gif" at bounding box center [153, 98] width 156 height 8
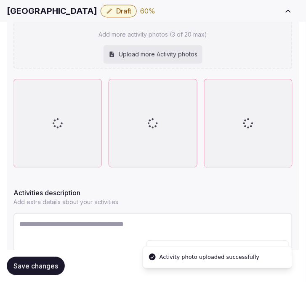
scroll to position [275, 0]
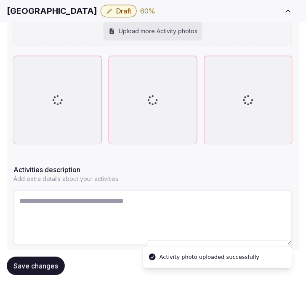
click at [200, 11] on div "French Country Inn Draft 60 %" at bounding box center [142, 11] width 271 height 13
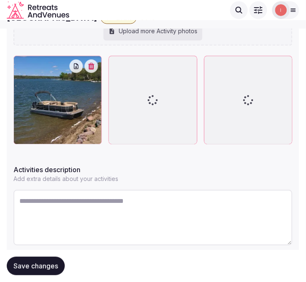
scroll to position [228, 0]
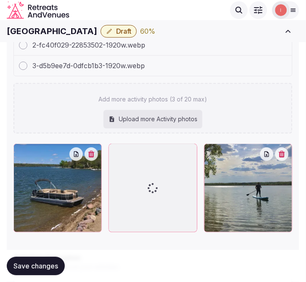
click at [199, 56] on div "3-d5b9ee7d-0dfcb1b3-1920w.webp" at bounding box center [153, 66] width 278 height 20
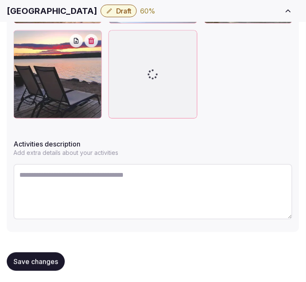
scroll to position [438, 0]
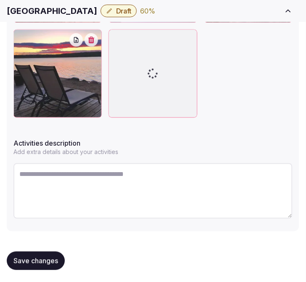
click at [53, 254] on button "Save changes" at bounding box center [36, 261] width 58 height 19
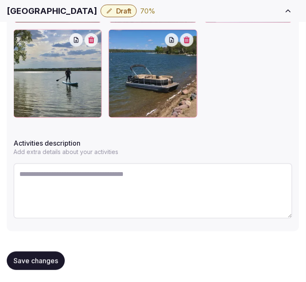
click at [131, 156] on div "Activities description Add extra details about your activities" at bounding box center [152, 180] width 279 height 90
click at [125, 178] on textarea at bounding box center [152, 191] width 279 height 56
paste textarea "**********"
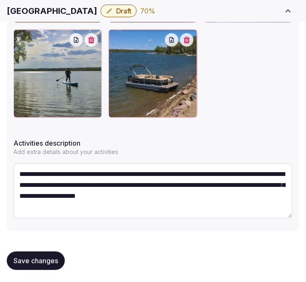
scroll to position [5, 0]
type textarea "**********"
click at [32, 258] on span "Save changes" at bounding box center [35, 260] width 45 height 8
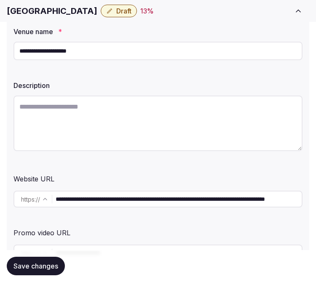
scroll to position [140, 0]
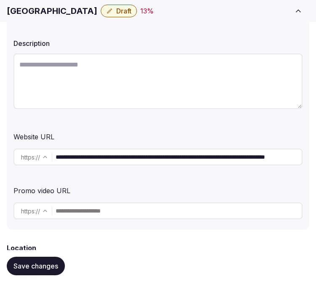
click at [100, 152] on input "**********" at bounding box center [179, 157] width 246 height 17
